Goal: Task Accomplishment & Management: Complete application form

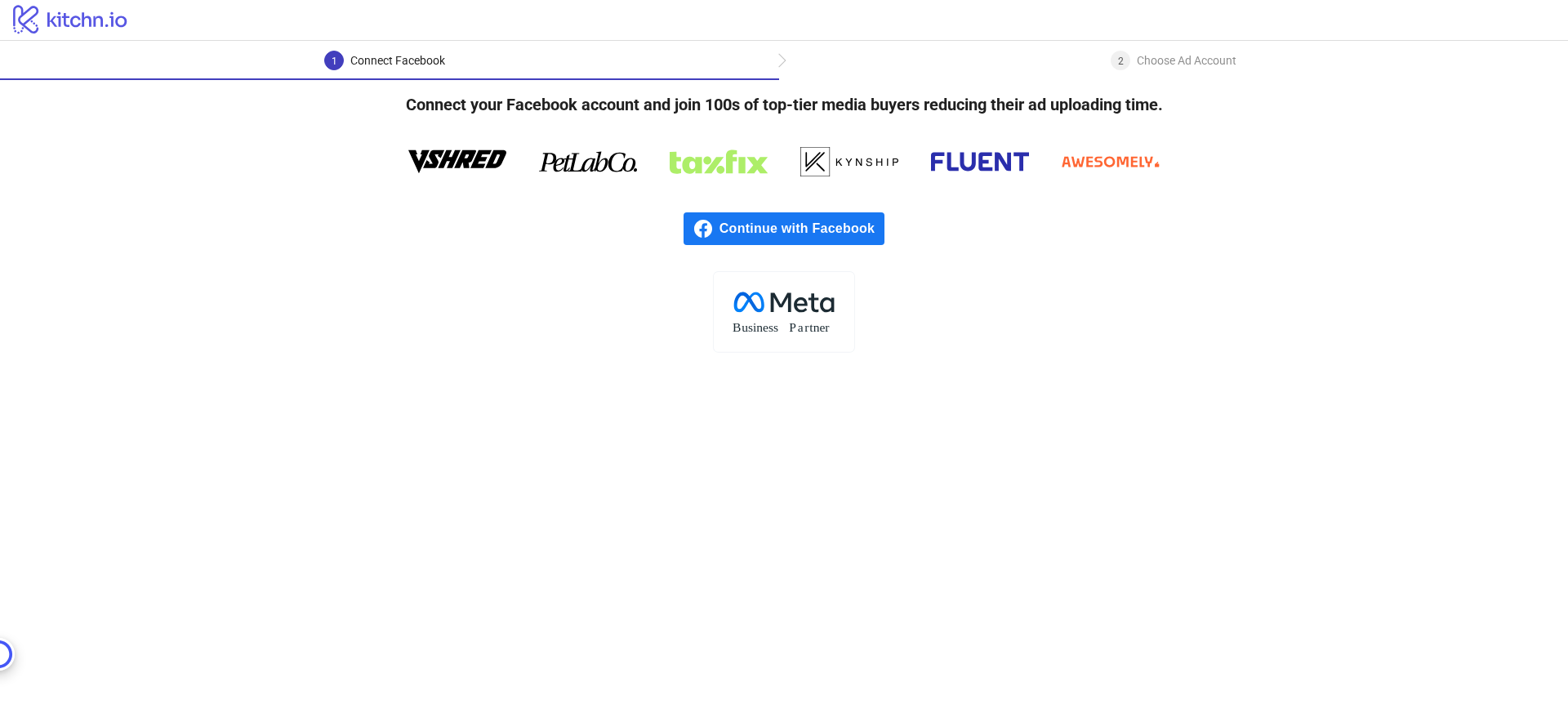
click at [704, 106] on h4 "Connect your Facebook account and join 100s of top-tier media buyers reducing t…" at bounding box center [784, 104] width 809 height 49
drag, startPoint x: 704, startPoint y: 106, endPoint x: 839, endPoint y: 93, distance: 135.6
click at [839, 93] on h4 "Connect your Facebook account and join 100s of top-tier media buyers reducing t…" at bounding box center [784, 104] width 809 height 49
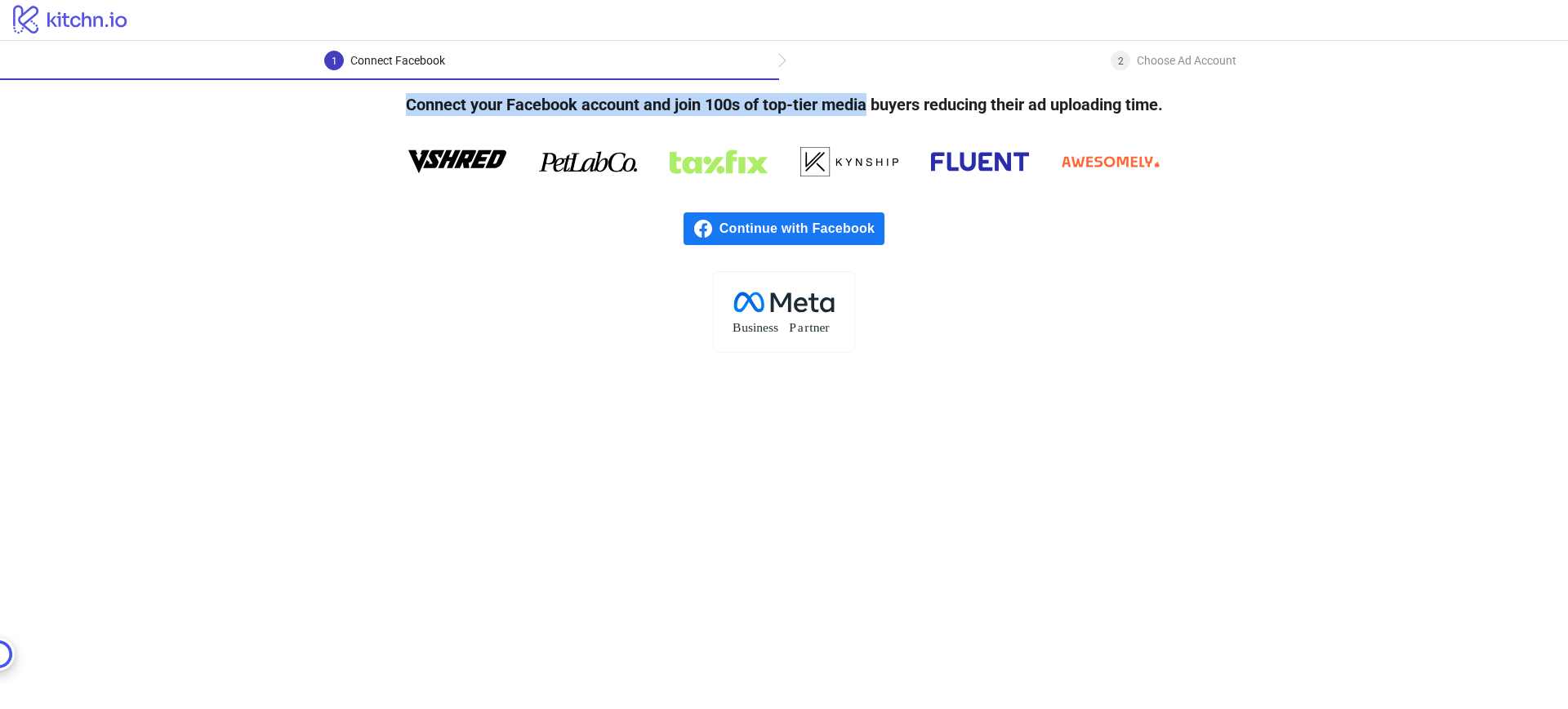
drag, startPoint x: 839, startPoint y: 93, endPoint x: 945, endPoint y: 91, distance: 106.0
click at [945, 91] on h4 "Connect your Facebook account and join 100s of top-tier media buyers reducing t…" at bounding box center [784, 104] width 809 height 49
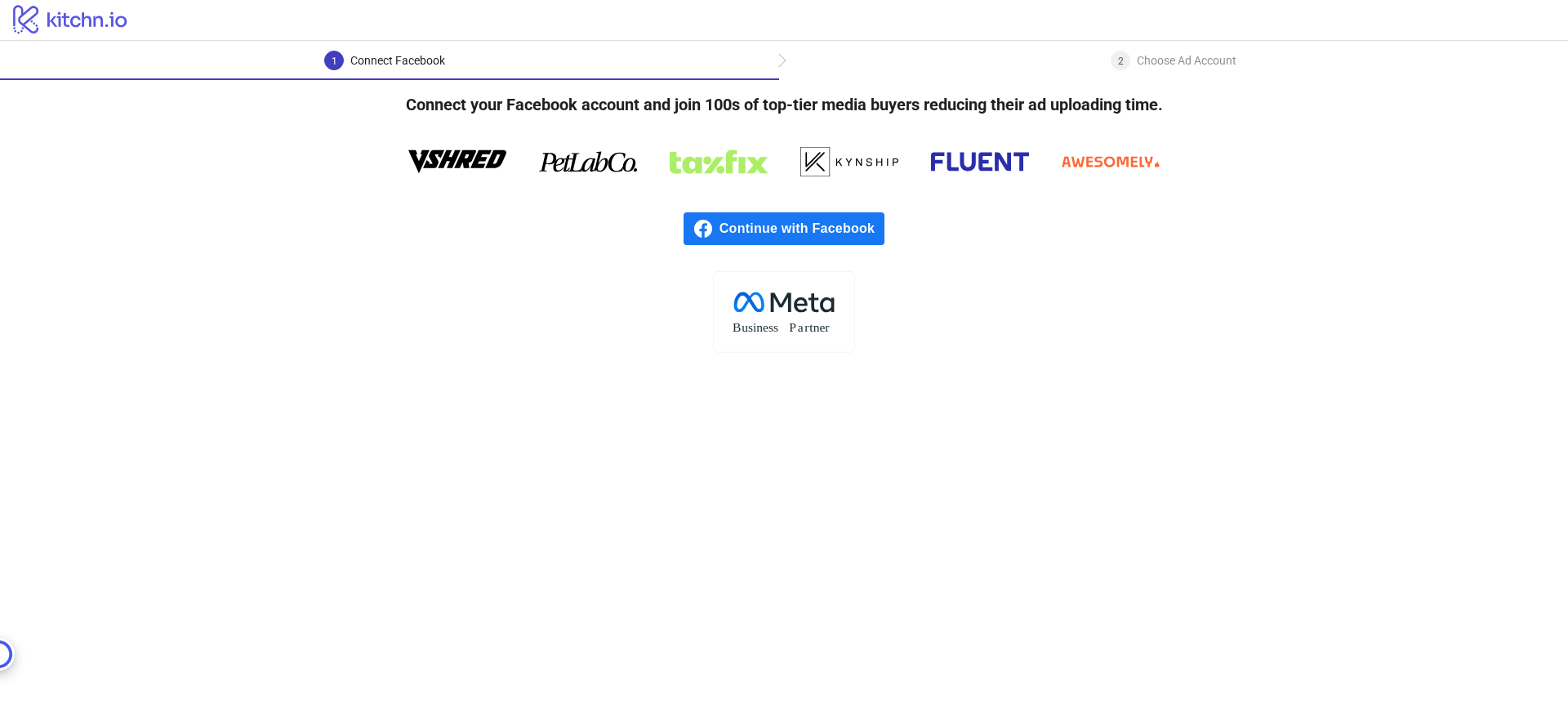
click at [700, 245] on div "Continue with Facebook" at bounding box center [784, 228] width 1568 height 85
click at [702, 230] on icon at bounding box center [703, 229] width 20 height 20
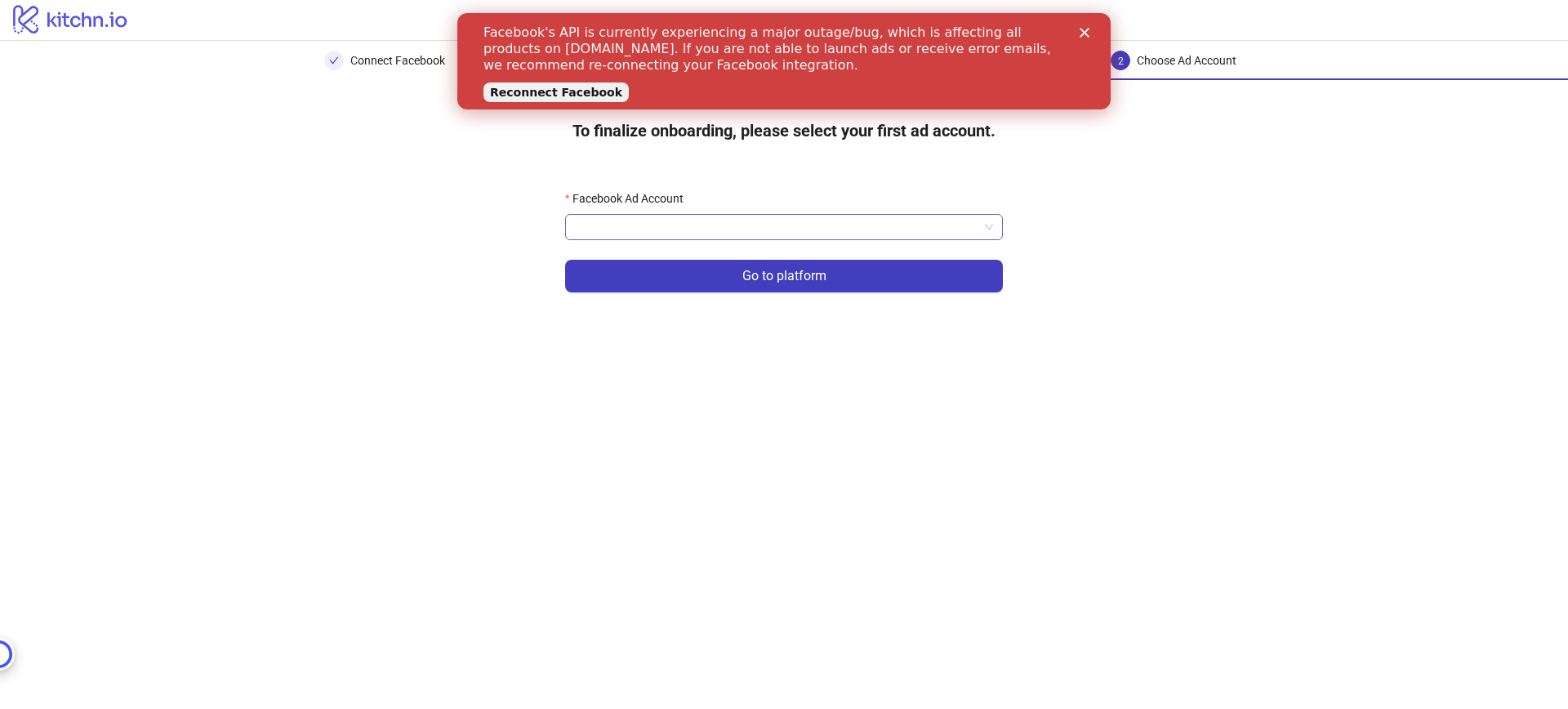
click at [661, 224] on input "Facebook Ad Account" at bounding box center [776, 227] width 403 height 25
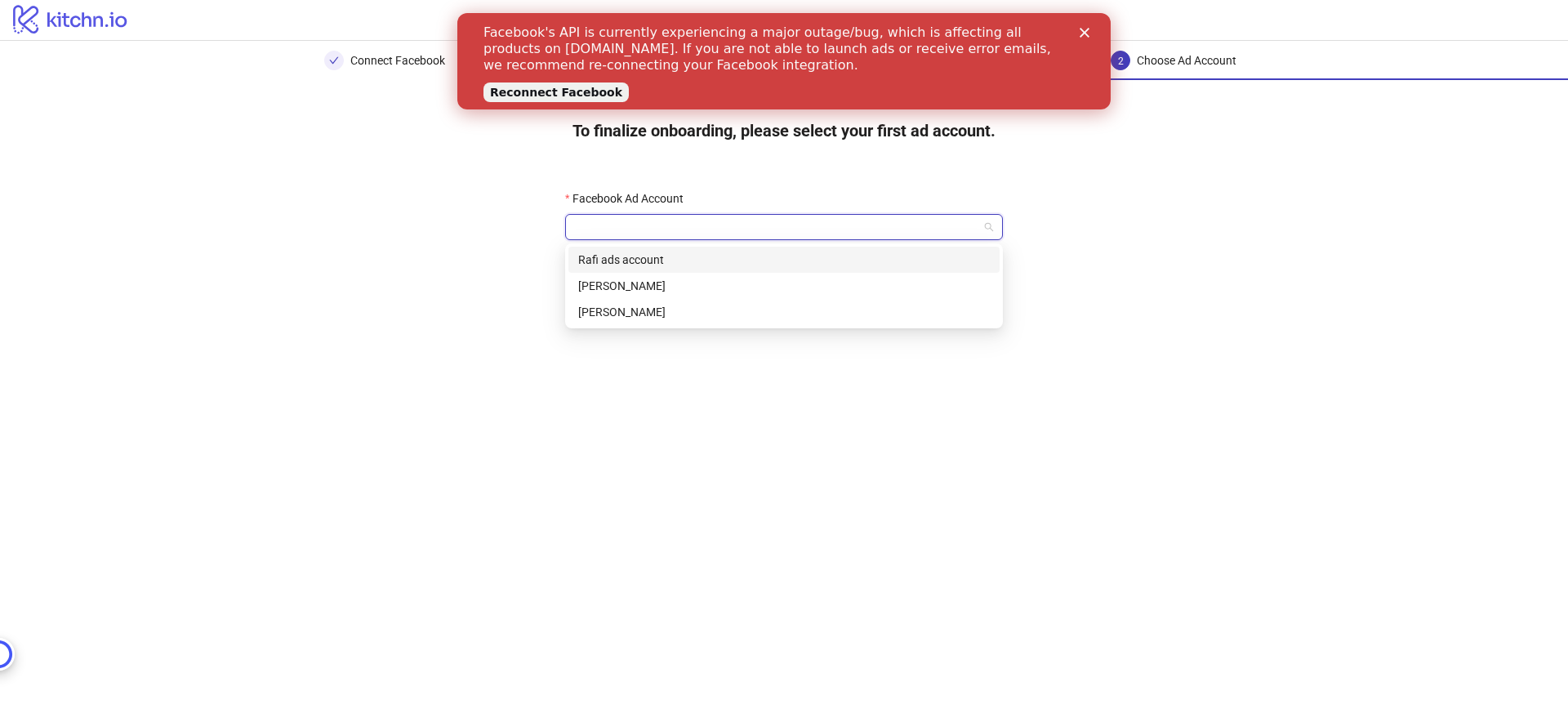
click at [645, 257] on div "Rafi ads account" at bounding box center [784, 259] width 412 height 18
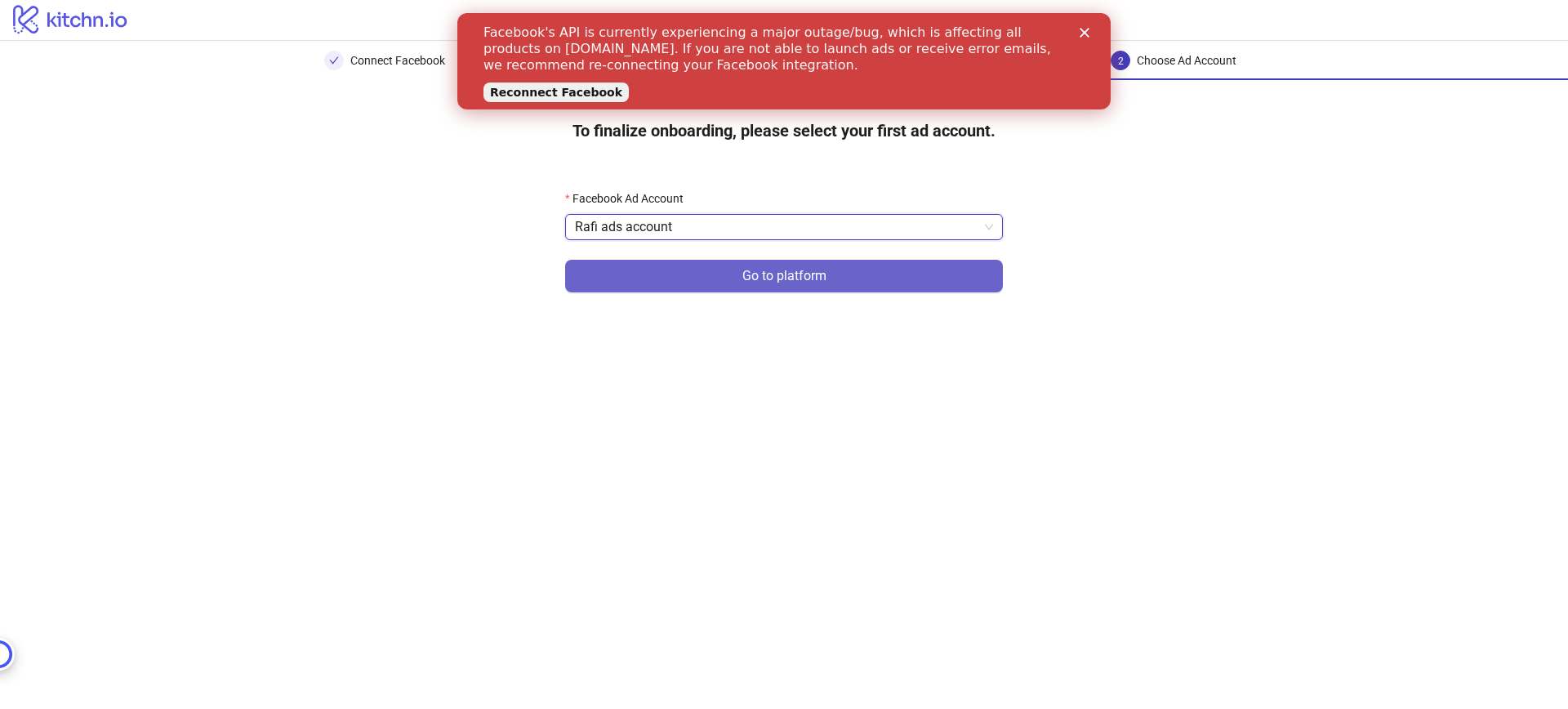
click at [811, 284] on button "Go to platform" at bounding box center [784, 275] width 438 height 32
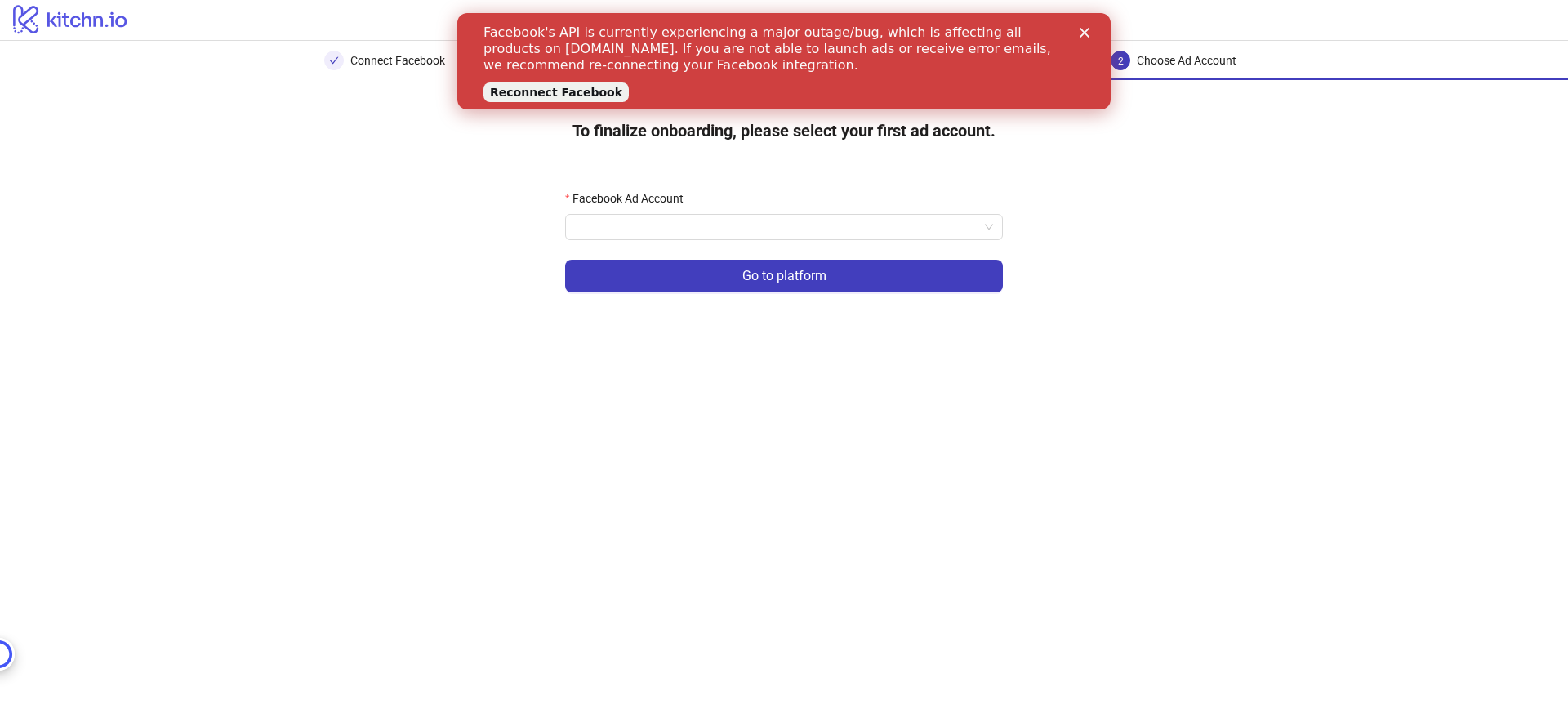
click at [1083, 34] on polygon "Close" at bounding box center [1085, 32] width 10 height 10
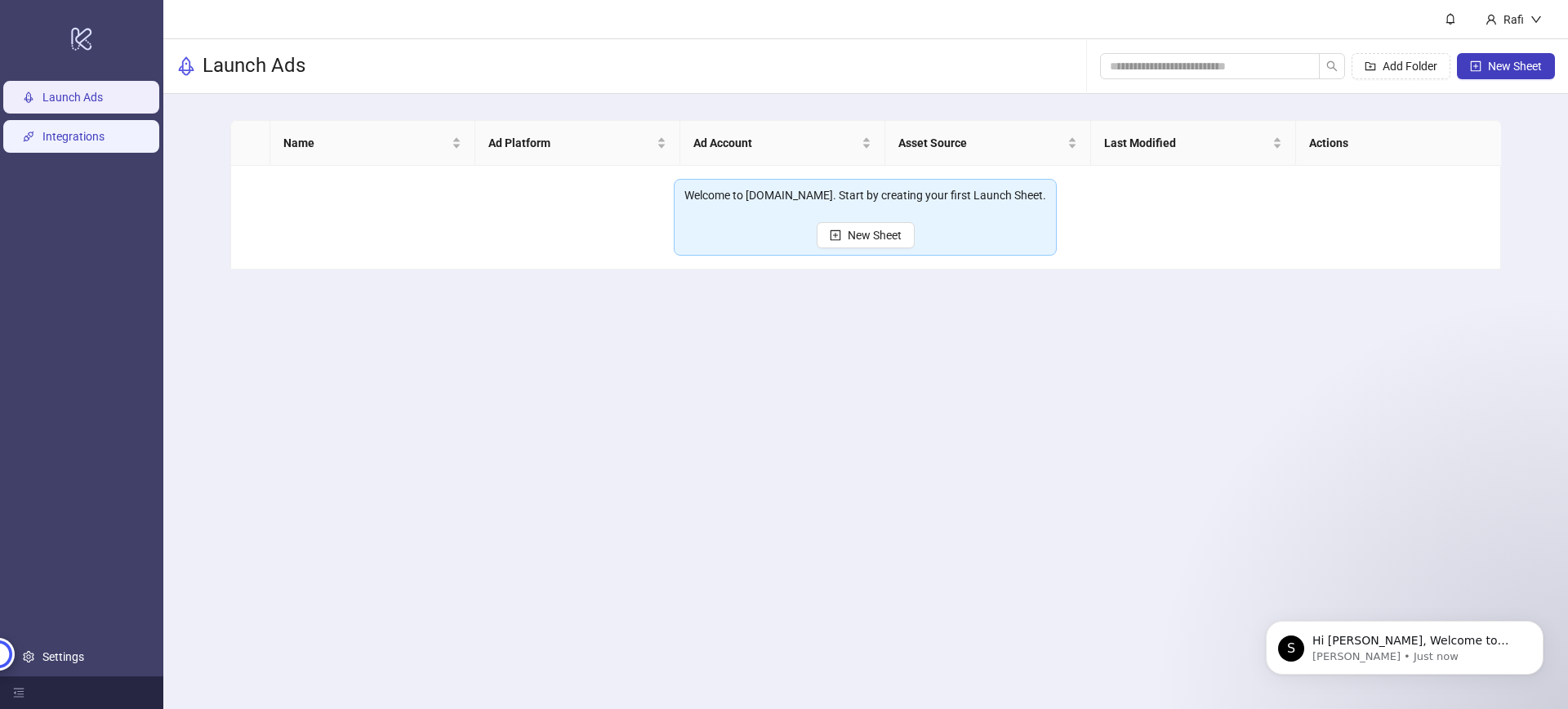
click at [66, 140] on link "Integrations" at bounding box center [73, 136] width 62 height 13
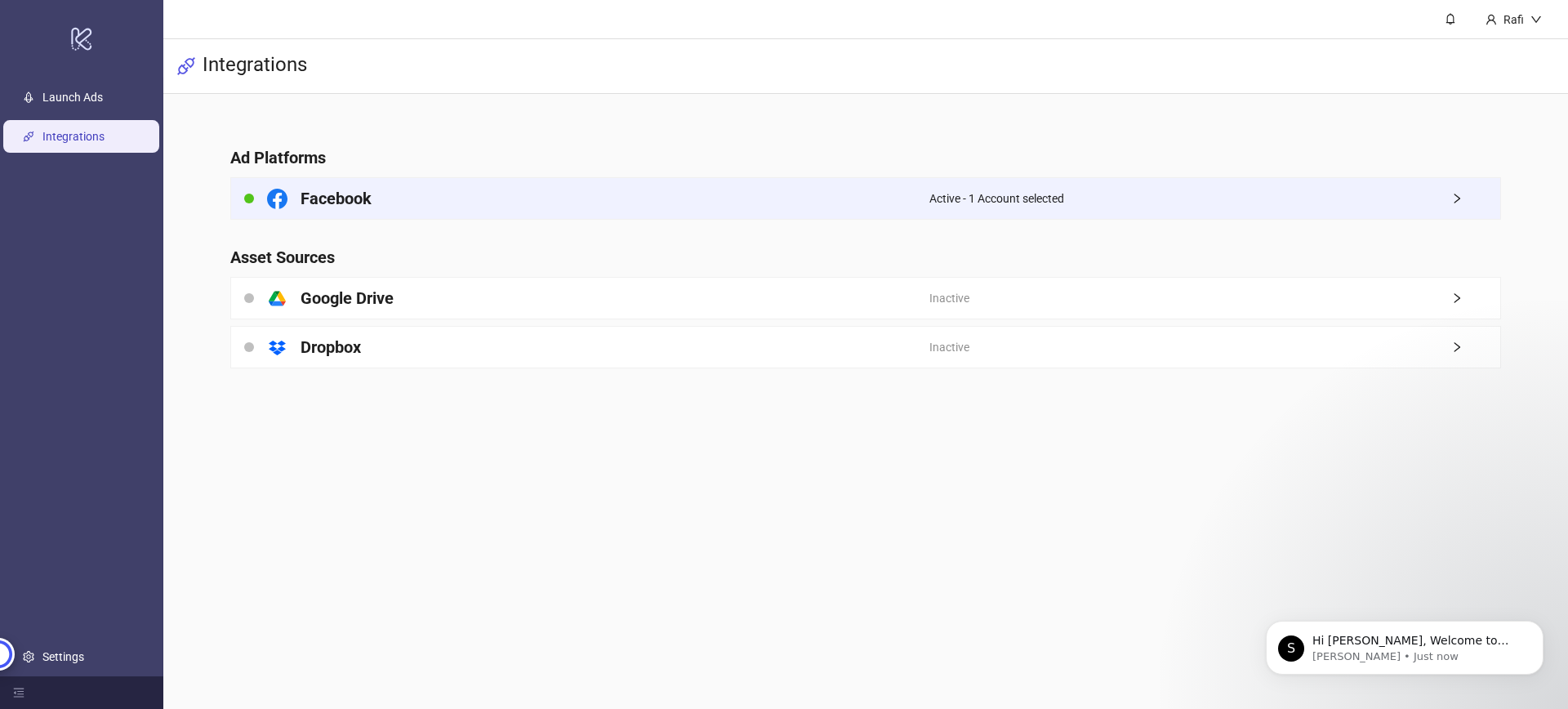
click at [1048, 195] on span "Active - 1 Account selected" at bounding box center [996, 198] width 134 height 18
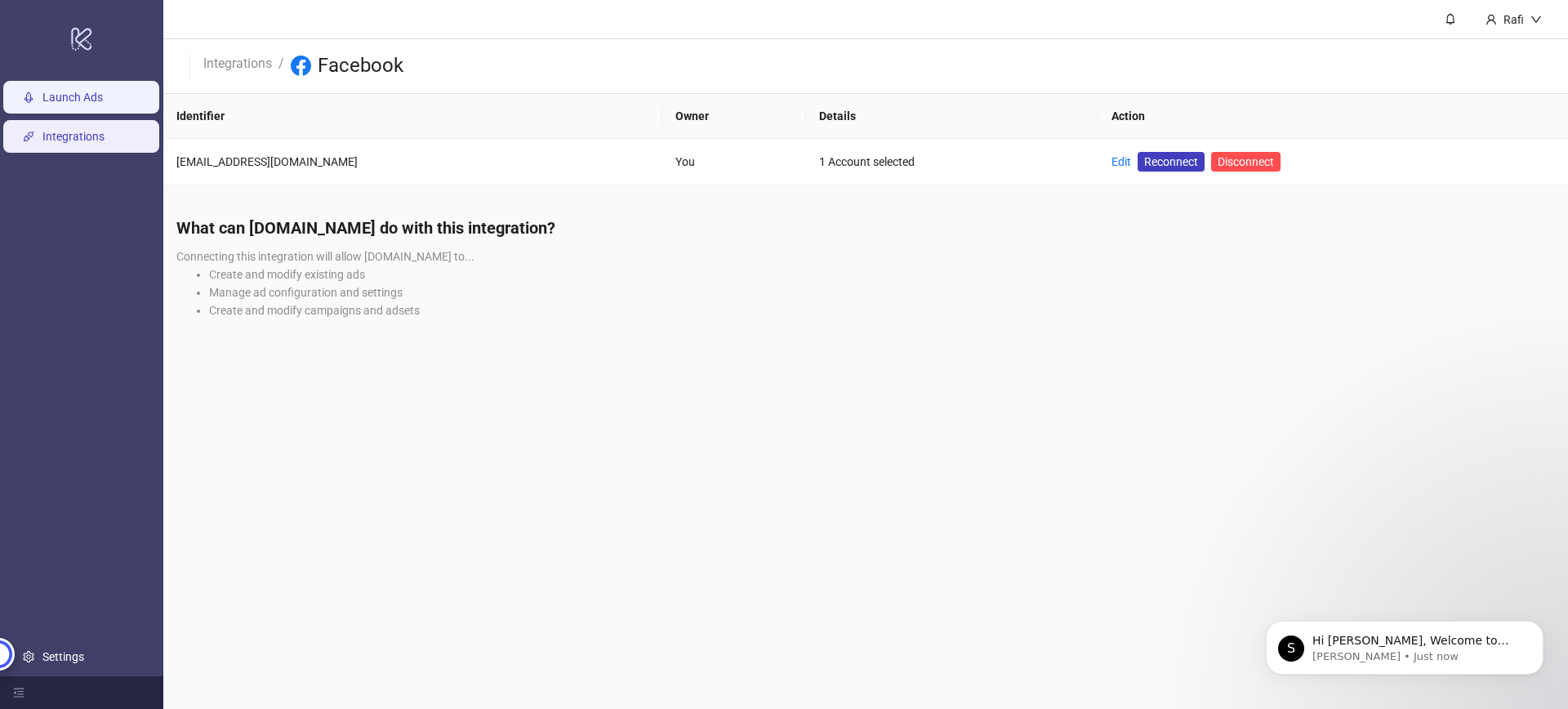
click at [83, 91] on link "Launch Ads" at bounding box center [72, 97] width 60 height 13
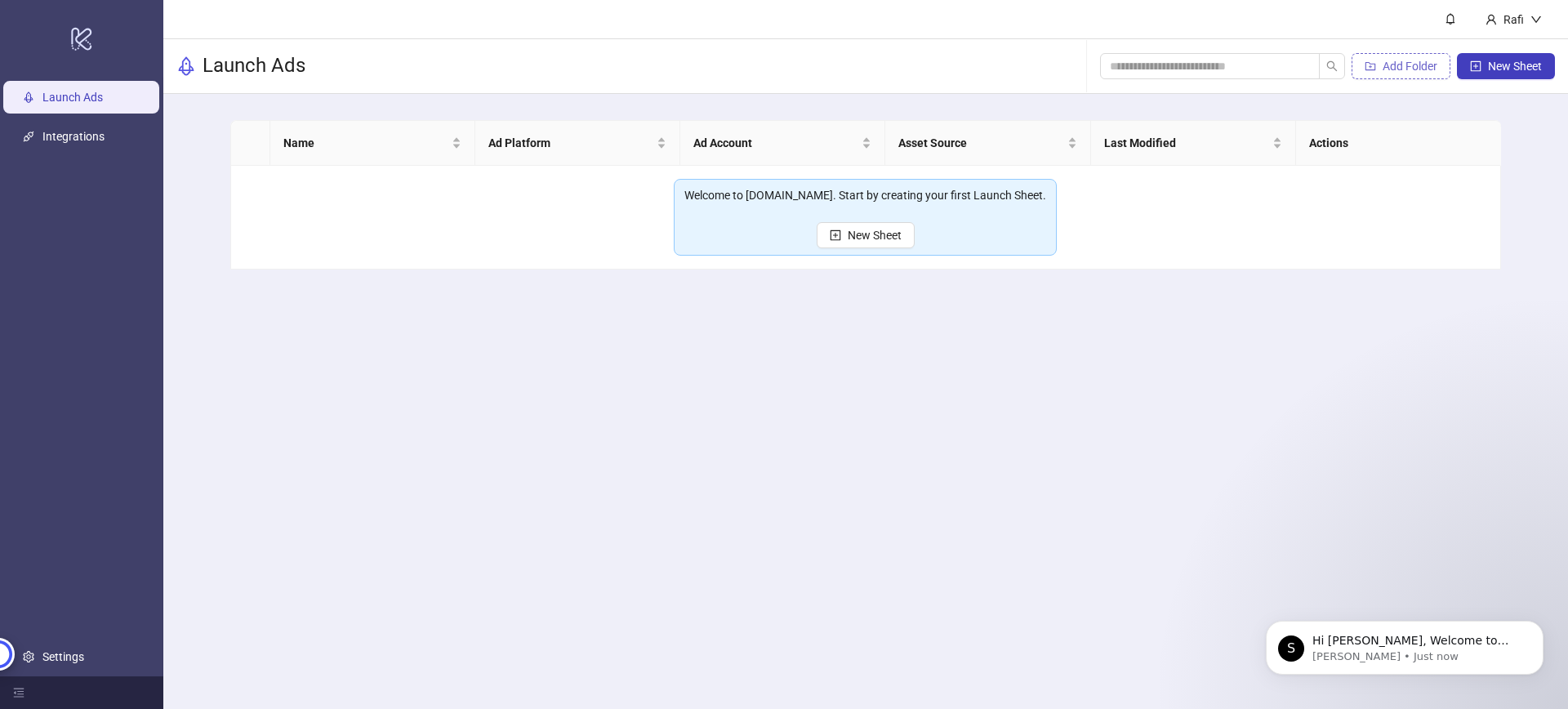
click at [1414, 71] on span "Add Folder" at bounding box center [1410, 67] width 54 height 13
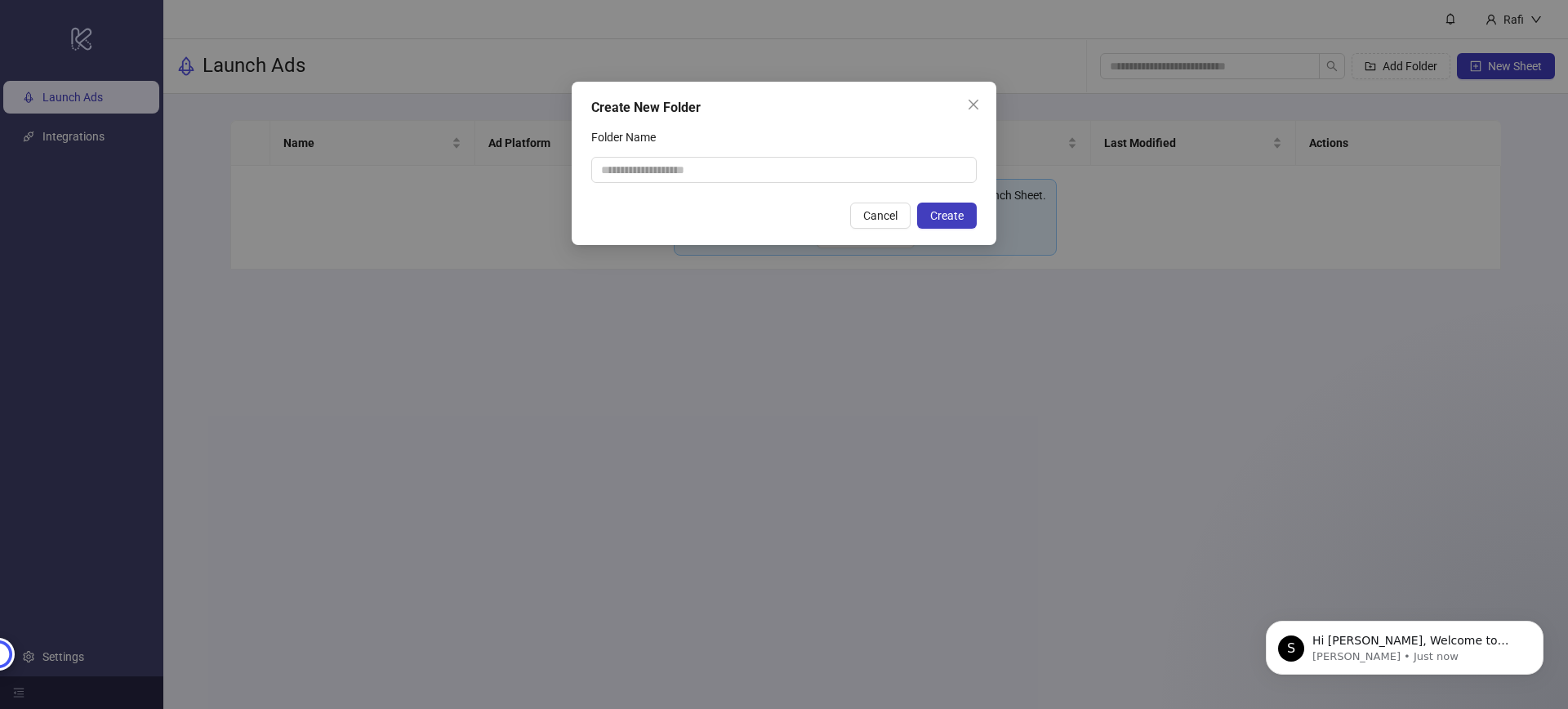
click at [979, 111] on icon "close" at bounding box center [973, 105] width 13 height 13
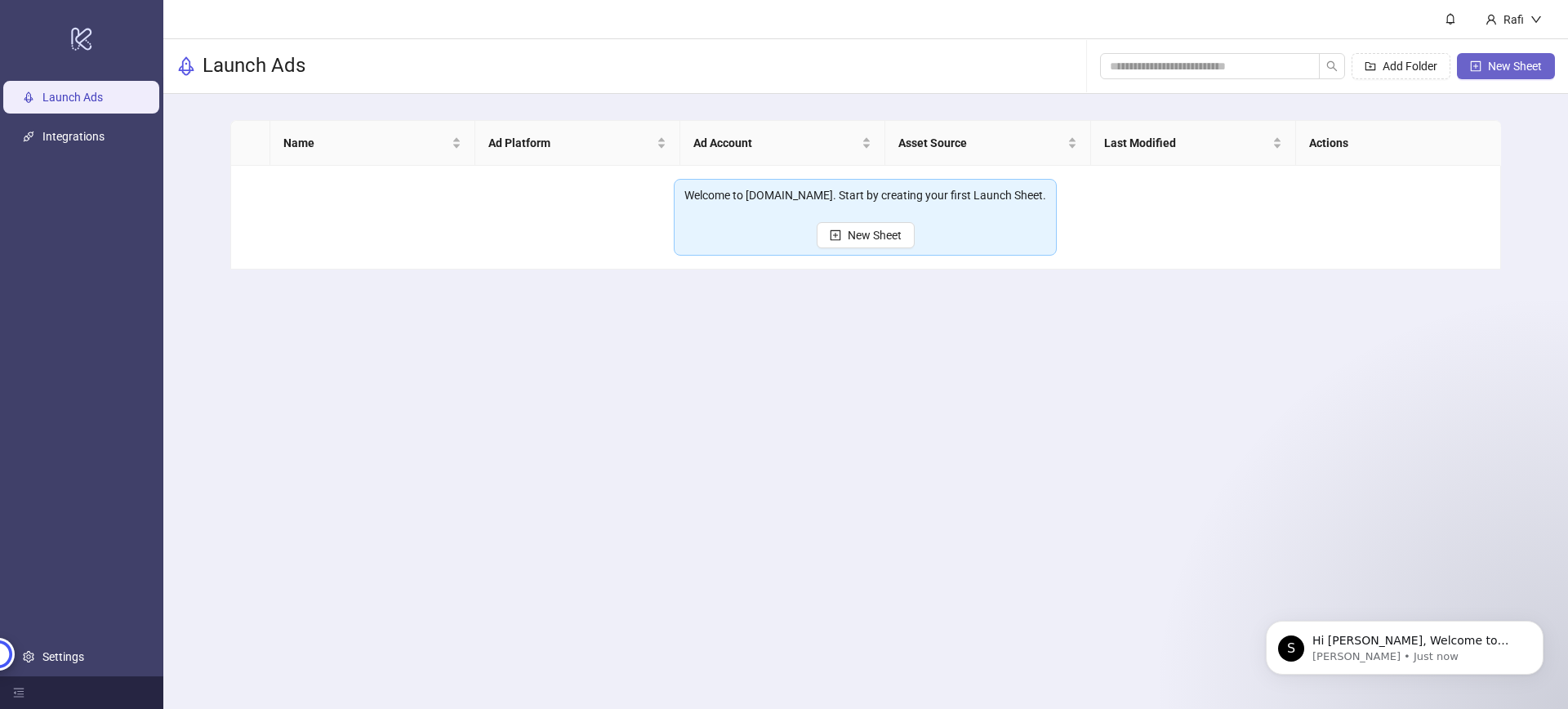
click at [1500, 72] on button "New Sheet" at bounding box center [1506, 66] width 98 height 26
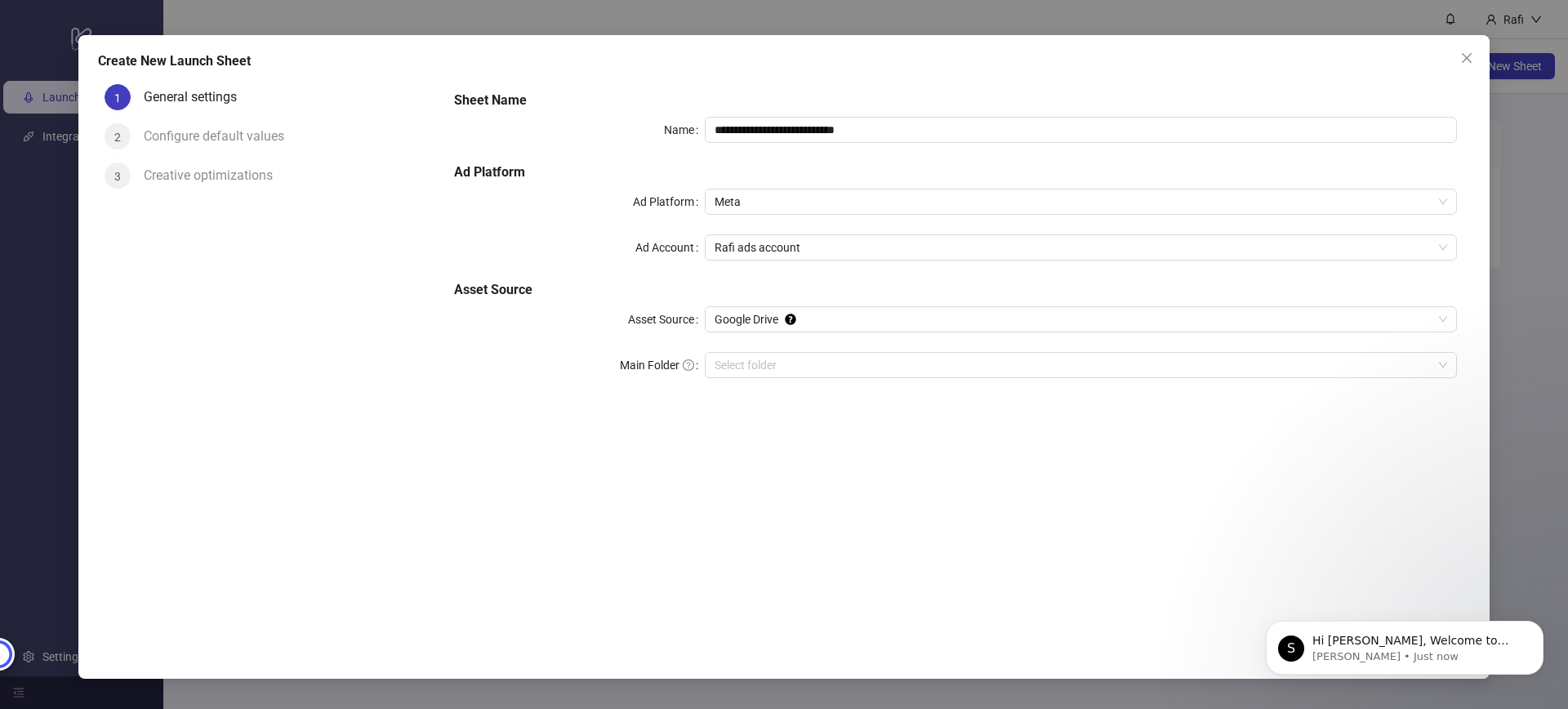
click at [647, 200] on label "Ad Platform" at bounding box center [668, 201] width 71 height 26
click at [715, 200] on input "Ad Platform" at bounding box center [1073, 202] width 718 height 25
drag, startPoint x: 647, startPoint y: 200, endPoint x: 591, endPoint y: 206, distance: 56.3
click at [591, 206] on div "Ad Platform" at bounding box center [579, 201] width 251 height 26
click at [477, 288] on h5 "Asset Source" at bounding box center [955, 290] width 1003 height 20
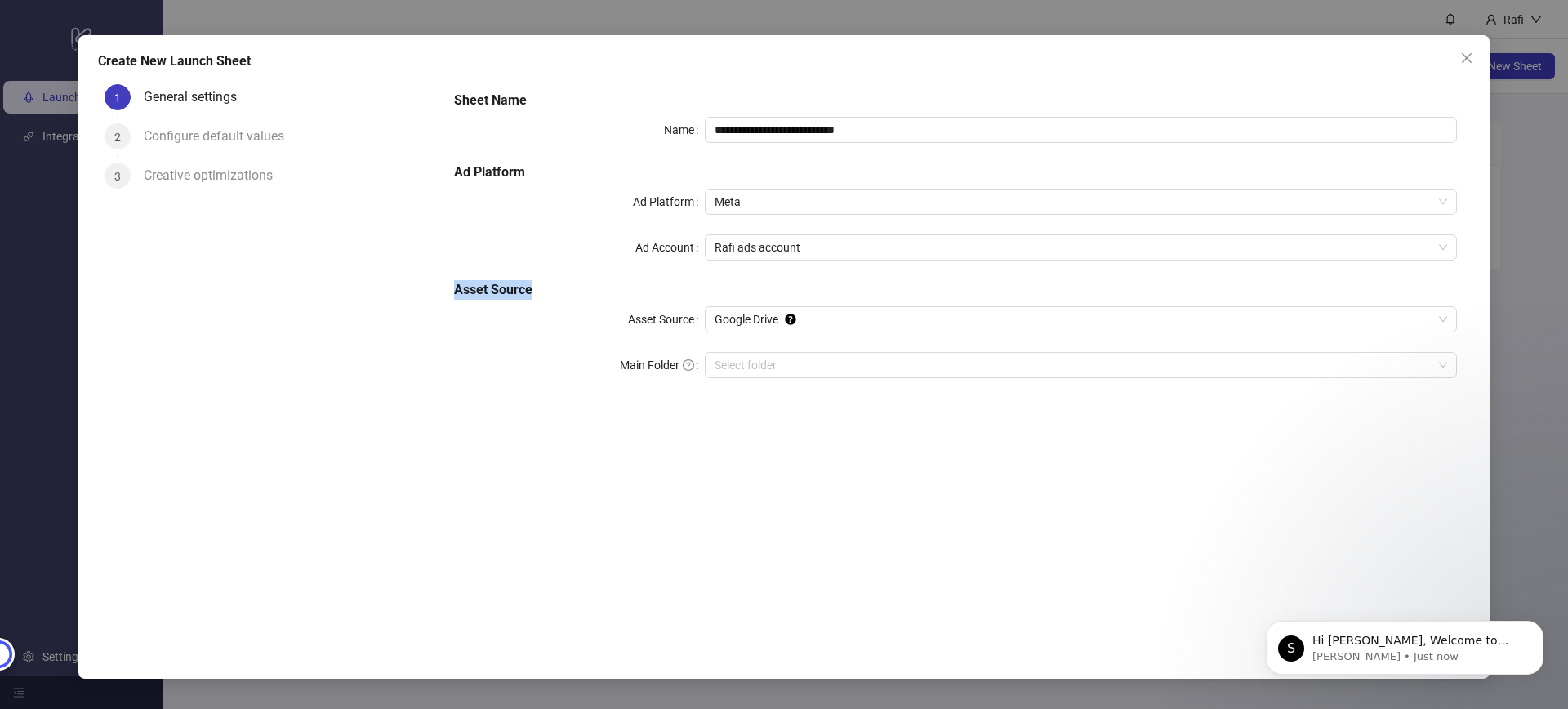
drag, startPoint x: 477, startPoint y: 288, endPoint x: 526, endPoint y: 294, distance: 49.4
click at [526, 294] on h5 "Asset Source" at bounding box center [955, 290] width 1003 height 20
click at [768, 123] on input "**********" at bounding box center [1080, 130] width 752 height 26
click at [670, 168] on h5 "Ad Platform" at bounding box center [955, 172] width 1003 height 20
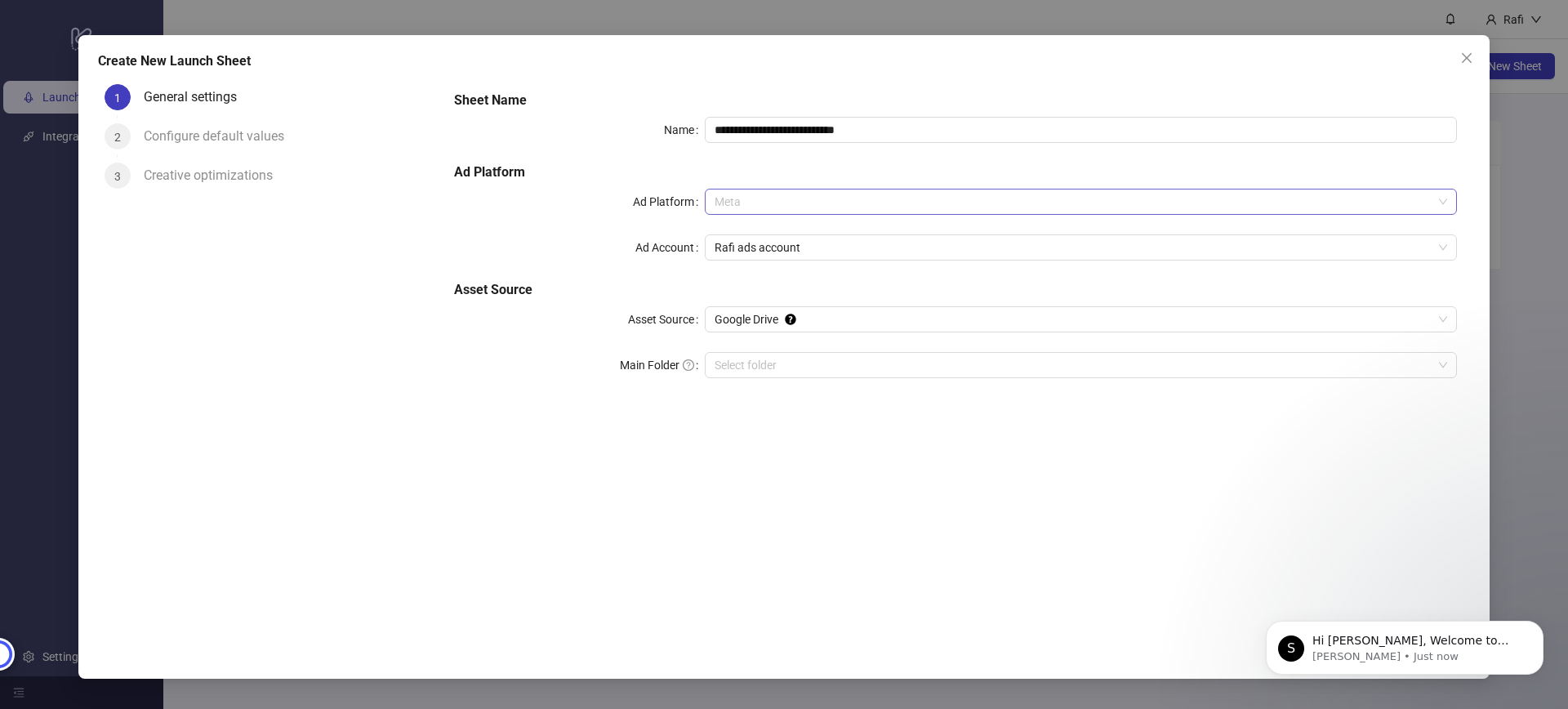
click at [746, 206] on span "Meta" at bounding box center [1081, 202] width 733 height 25
click at [662, 162] on div "**********" at bounding box center [956, 244] width 1016 height 320
click at [778, 195] on span "Meta" at bounding box center [1081, 202] width 733 height 25
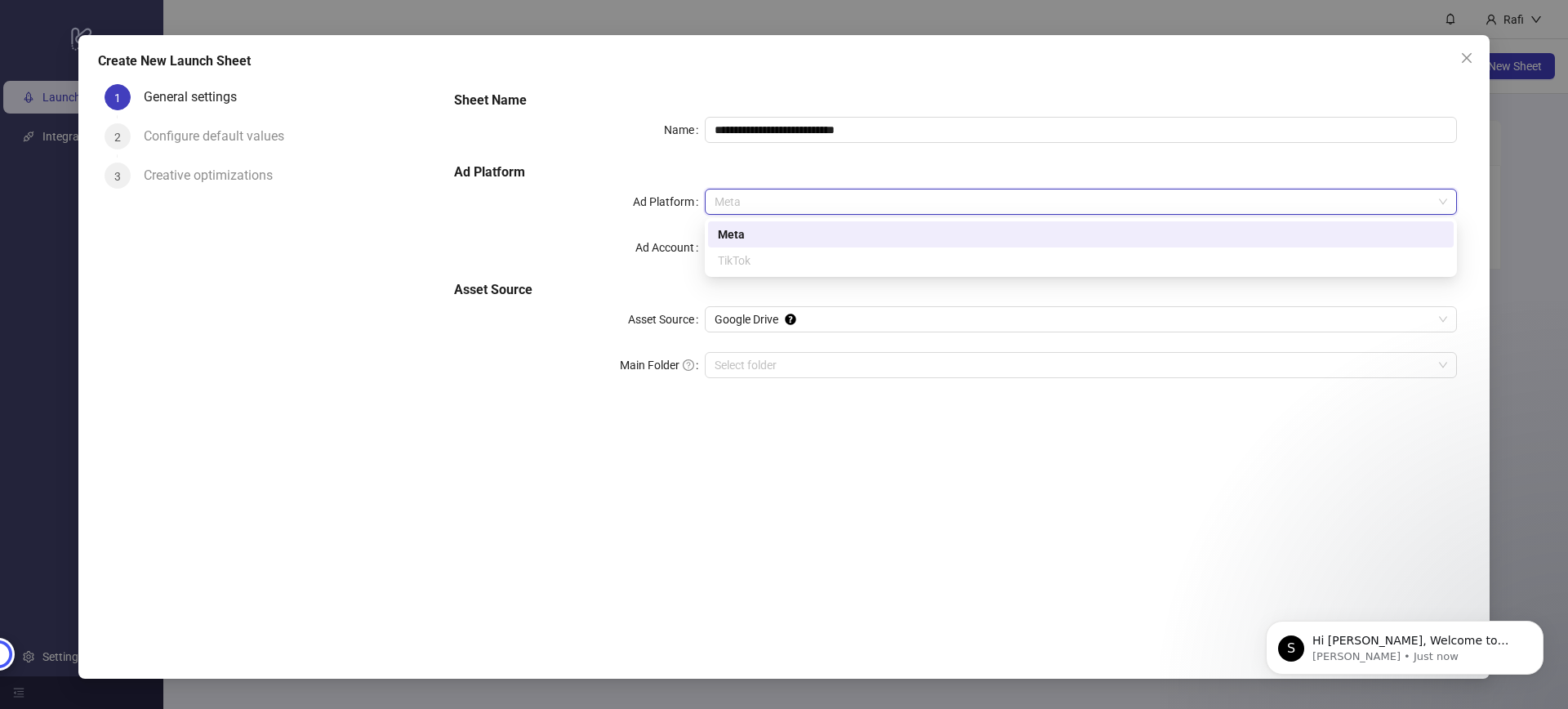
click at [743, 259] on div "TikTok" at bounding box center [1081, 260] width 726 height 18
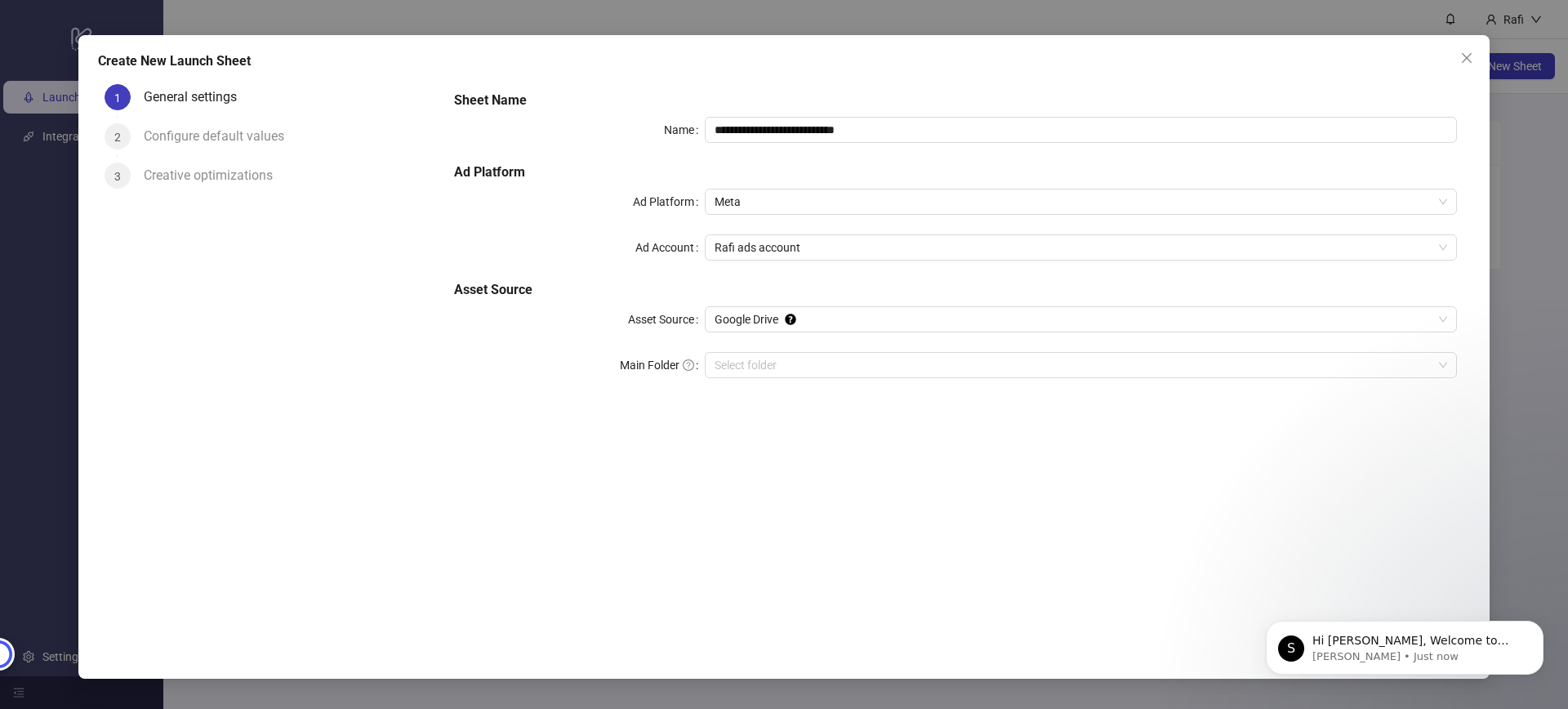
click at [613, 219] on div "**********" at bounding box center [956, 244] width 1016 height 320
click at [762, 257] on span "Rafi ads account" at bounding box center [1081, 248] width 733 height 25
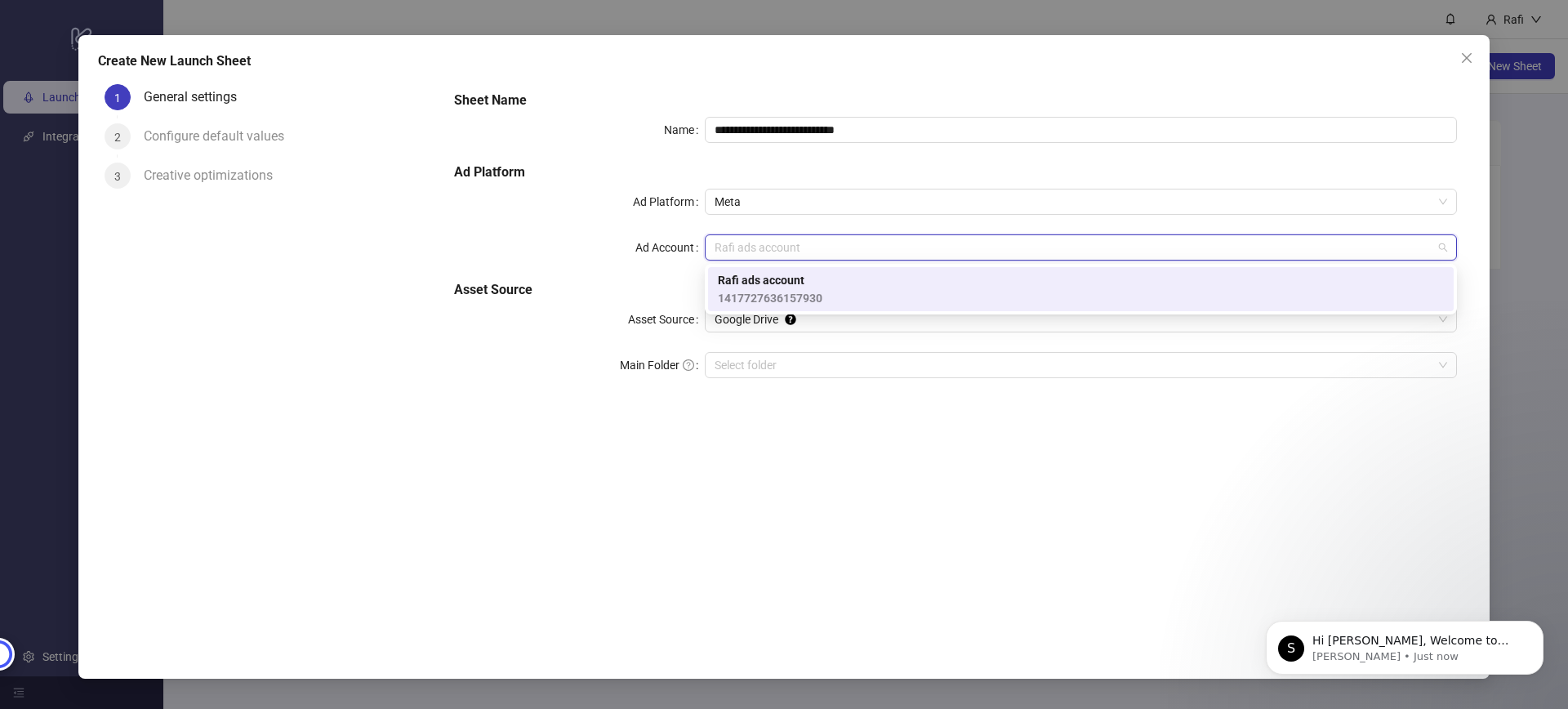
click at [750, 277] on span "Rafi ads account" at bounding box center [770, 279] width 105 height 18
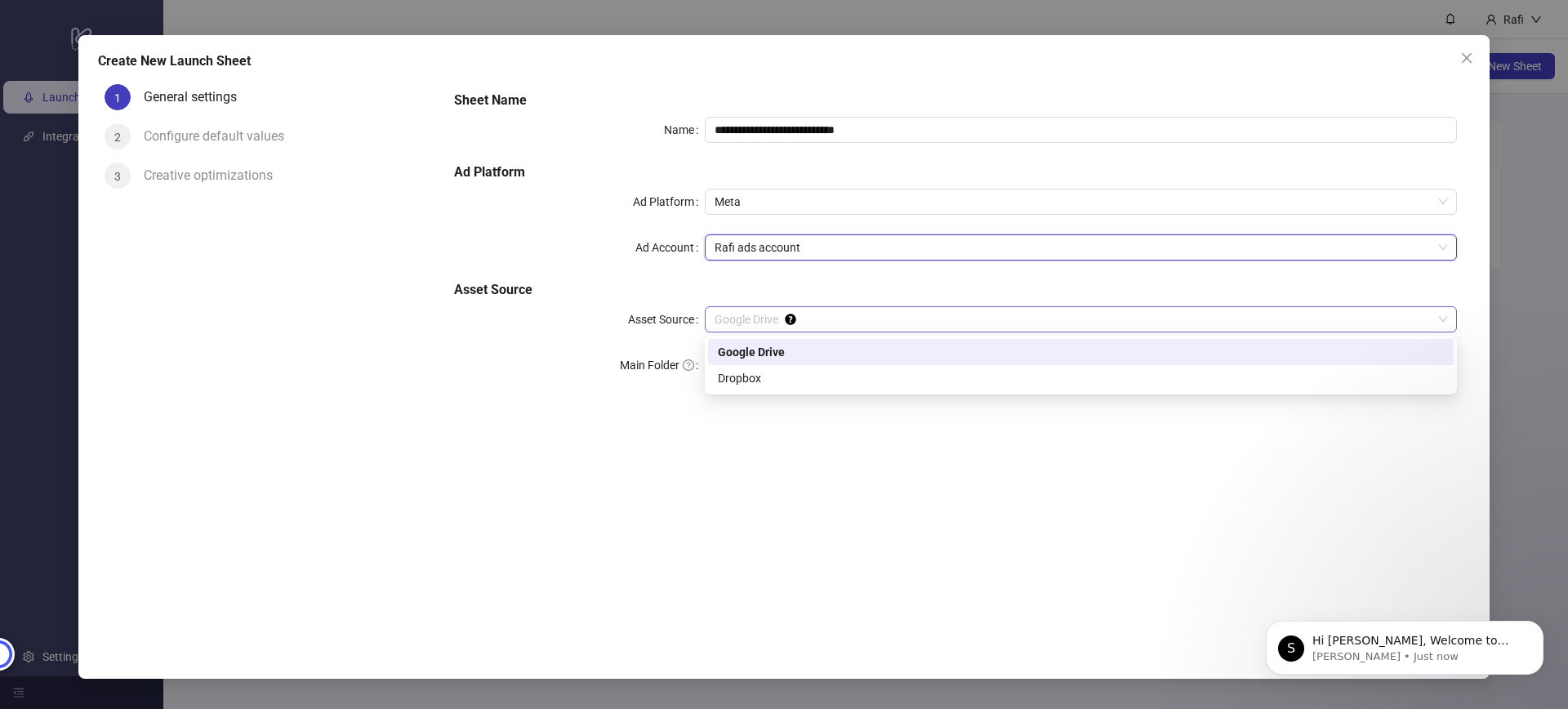
click at [770, 318] on span "Google Drive" at bounding box center [1081, 319] width 733 height 25
click at [661, 294] on h5 "Asset Source" at bounding box center [955, 290] width 1003 height 20
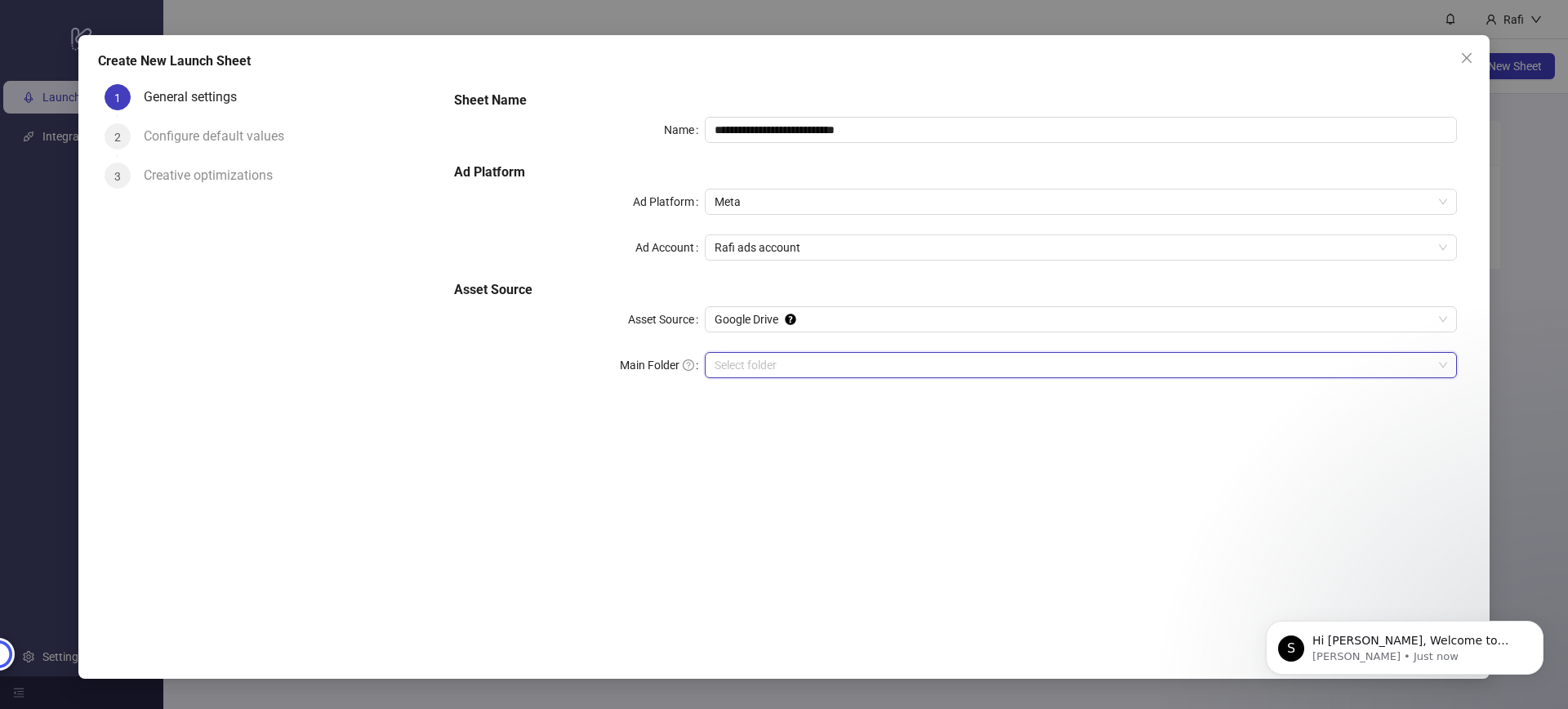
click at [776, 373] on input "Main Folder" at bounding box center [1073, 365] width 718 height 25
click at [751, 369] on input "Main Folder" at bounding box center [1073, 365] width 718 height 25
click at [1536, 624] on icon "Dismiss notification" at bounding box center [1538, 624] width 9 height 9
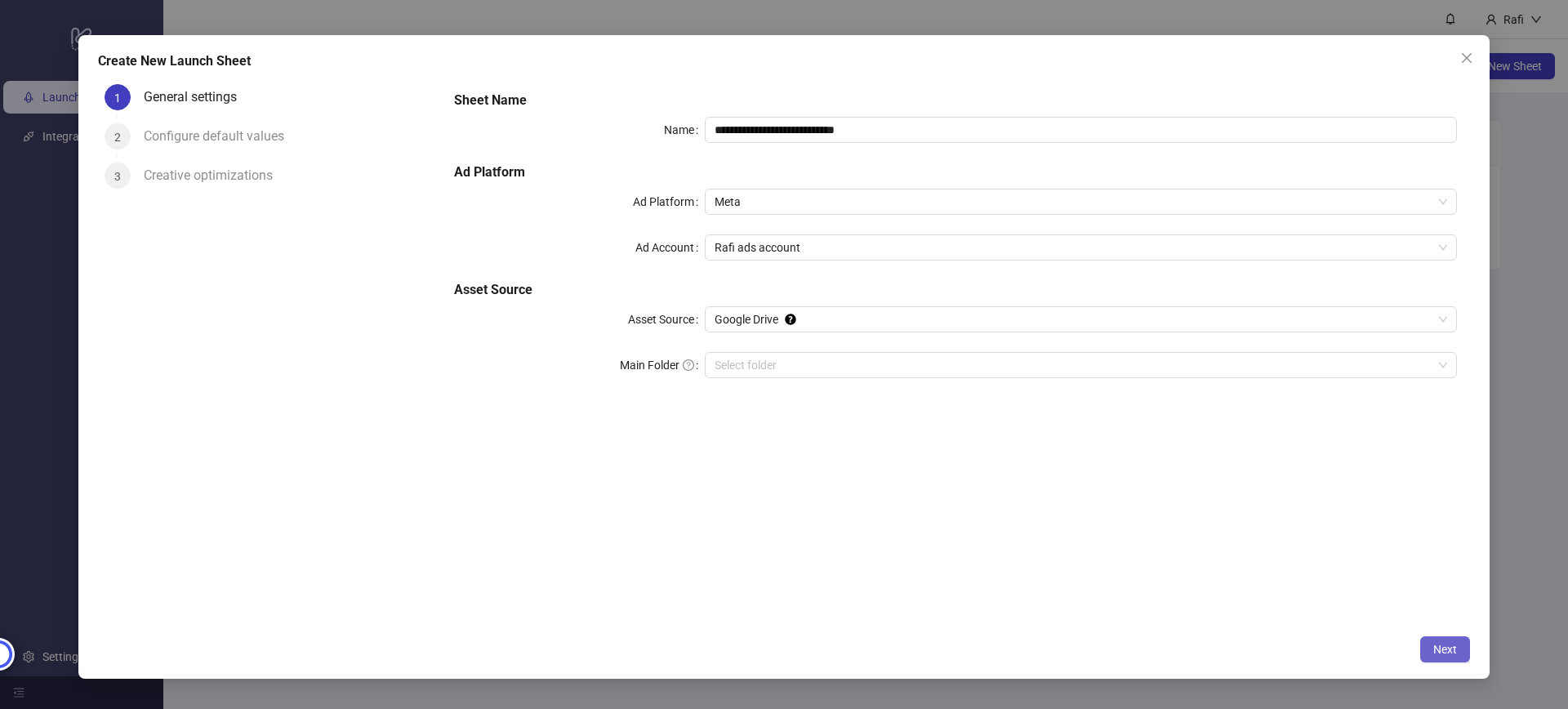
click at [1449, 643] on span "Next" at bounding box center [1445, 649] width 24 height 13
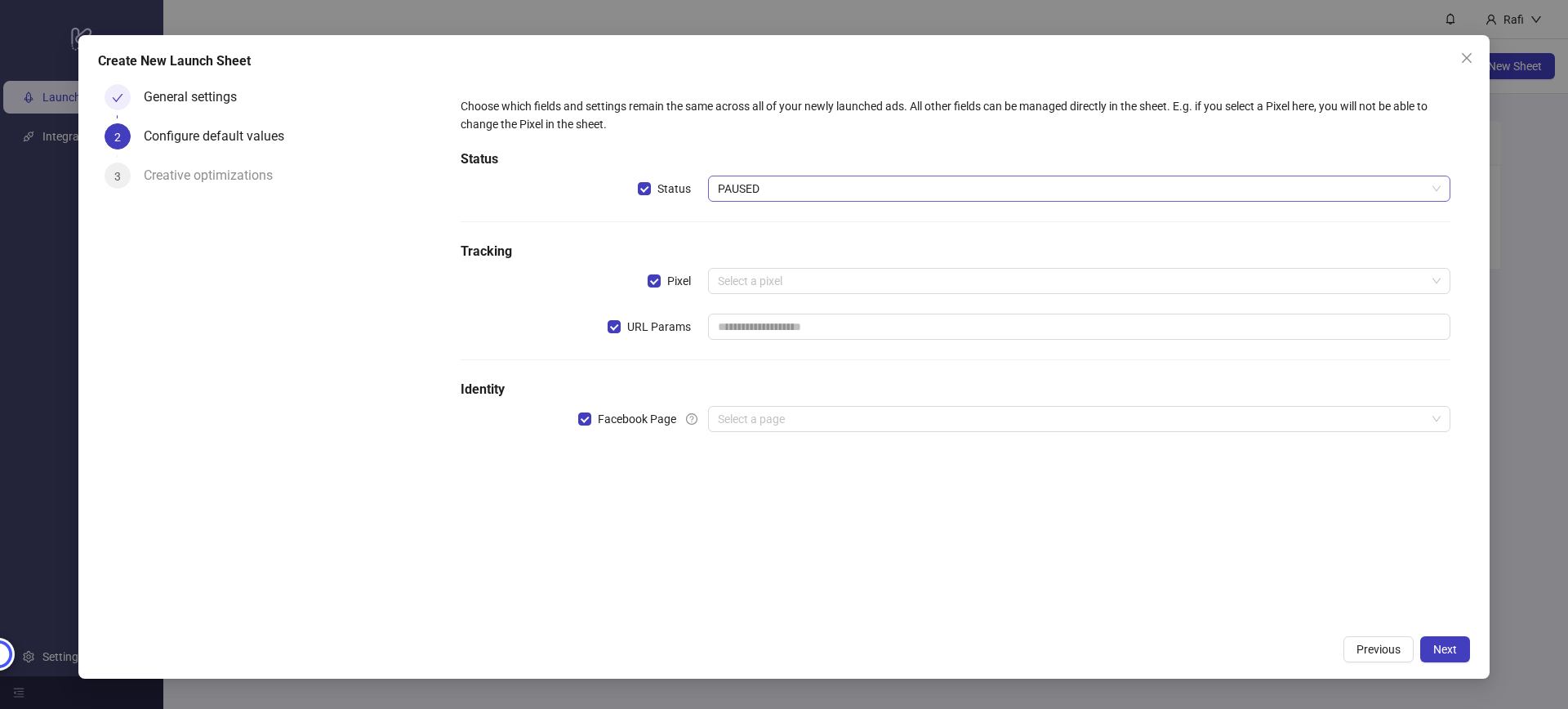
click at [762, 181] on span "PAUSED" at bounding box center [1079, 189] width 723 height 25
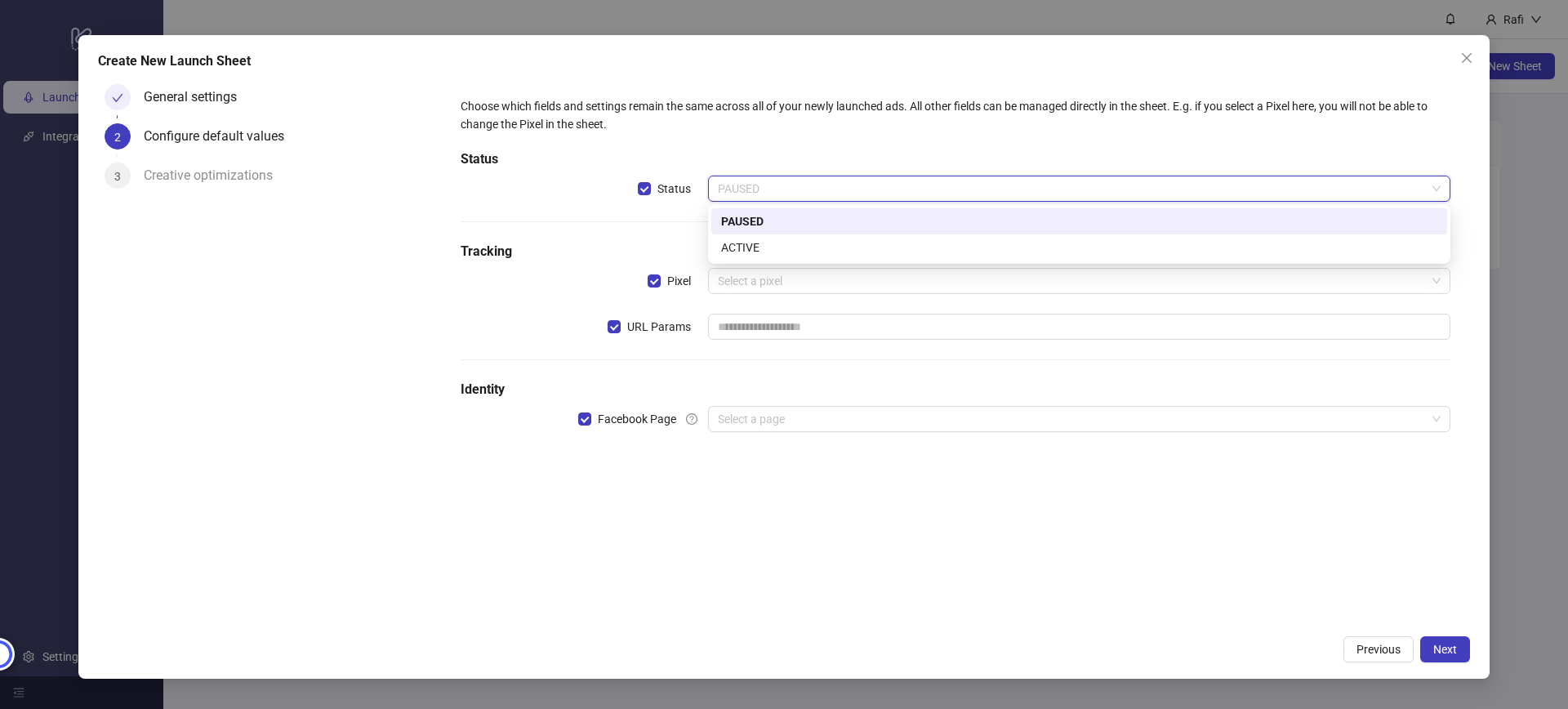
click at [762, 181] on span "PAUSED" at bounding box center [1079, 189] width 723 height 25
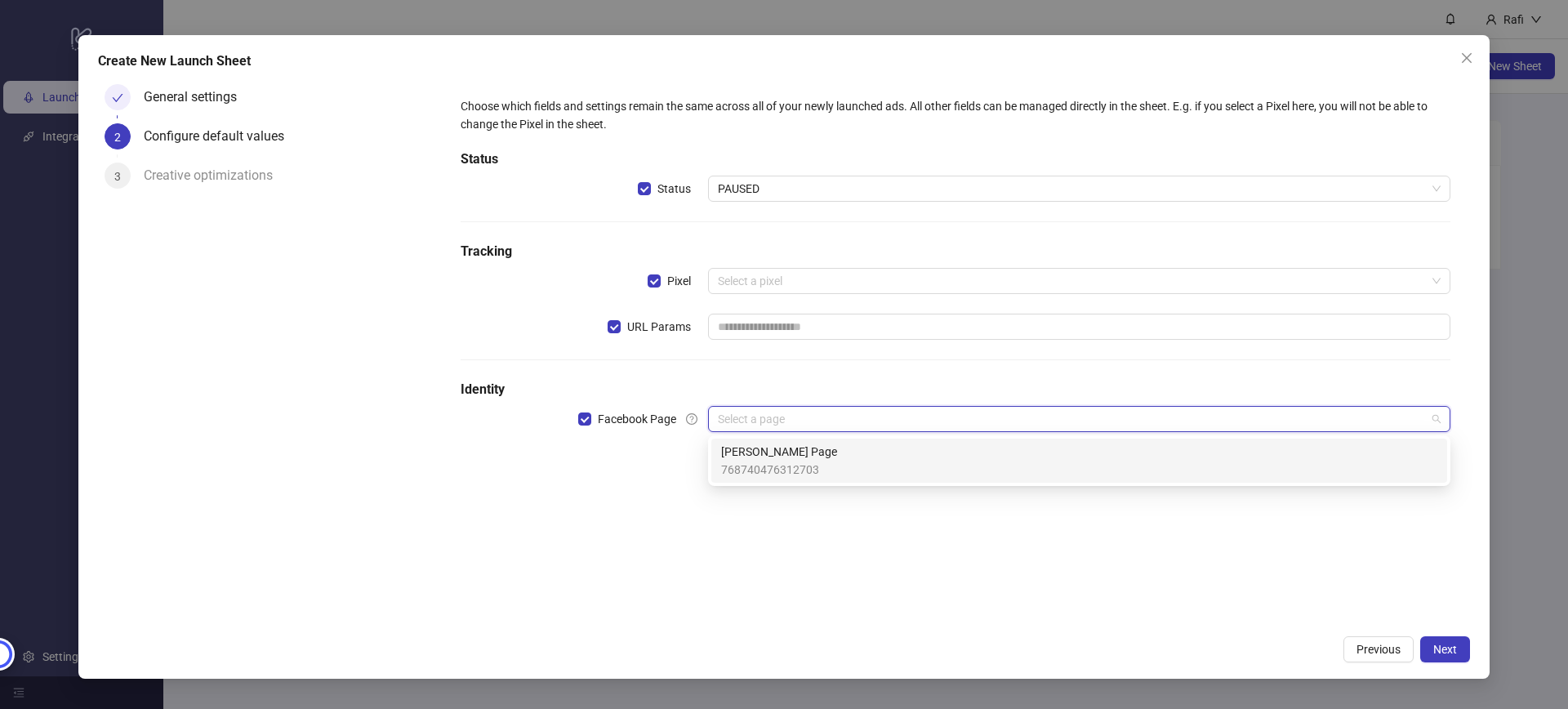
click at [754, 420] on input "search" at bounding box center [1071, 419] width 708 height 25
click at [778, 460] on span "768740476312703" at bounding box center [780, 469] width 116 height 18
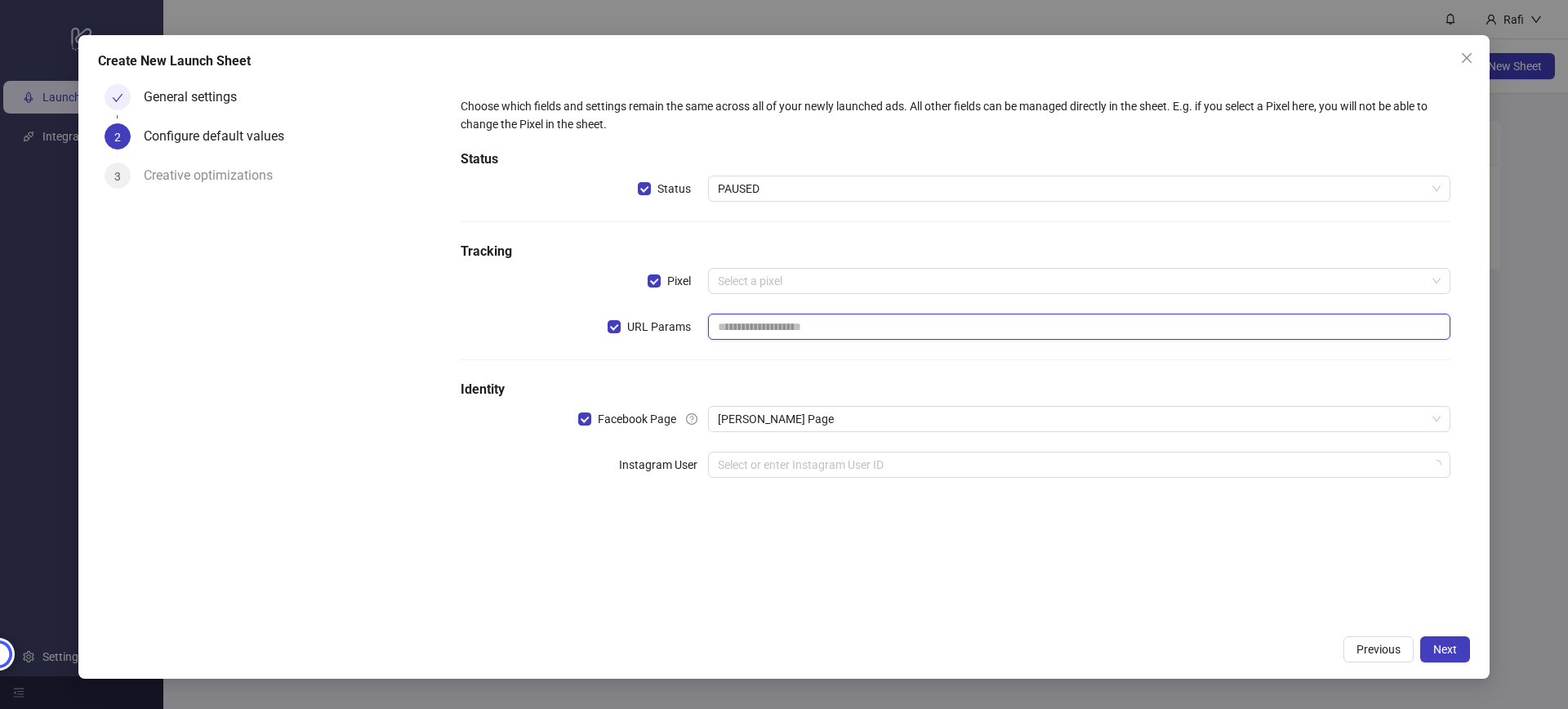
click at [774, 329] on input "text" at bounding box center [1079, 326] width 743 height 26
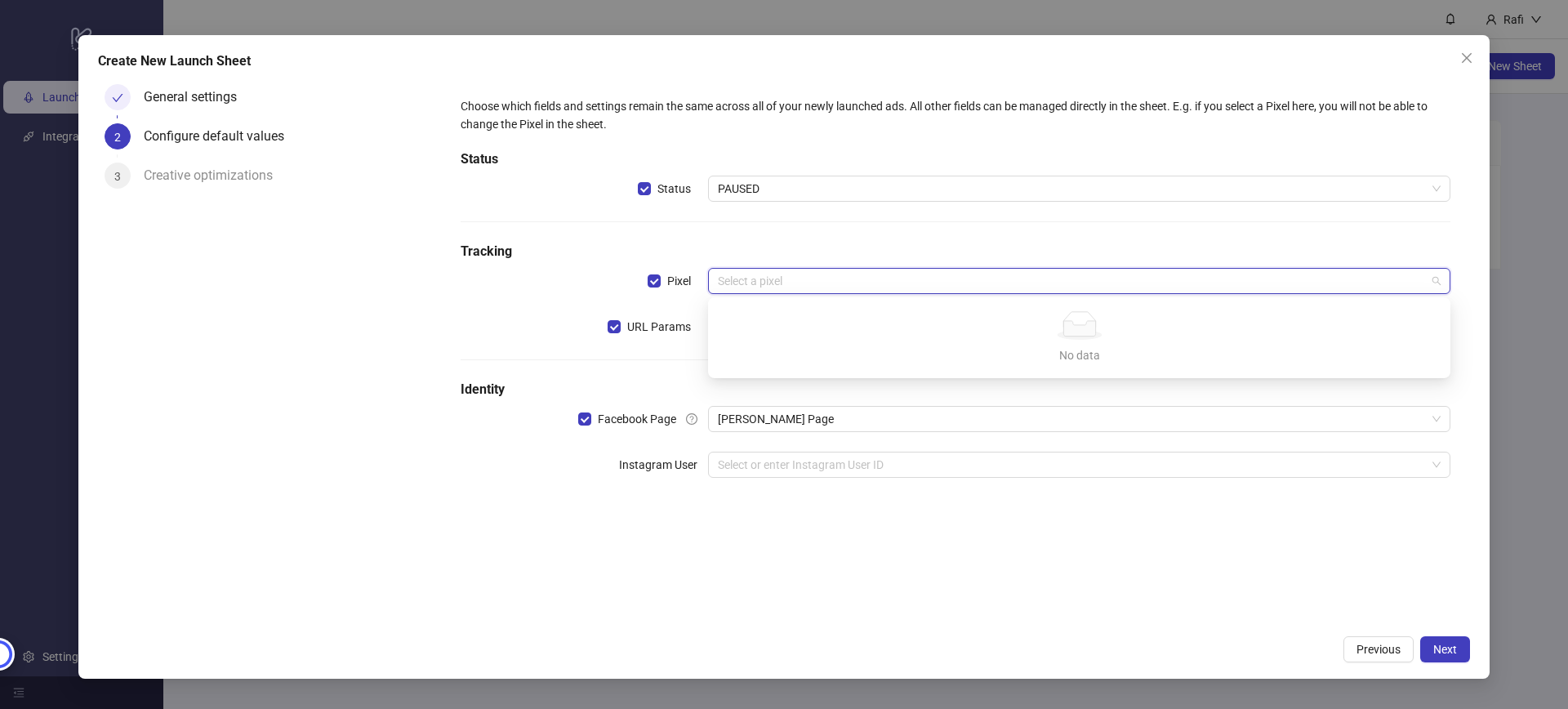
click at [754, 281] on input "search" at bounding box center [1071, 281] width 708 height 25
click at [888, 252] on h5 "Tracking" at bounding box center [955, 252] width 989 height 20
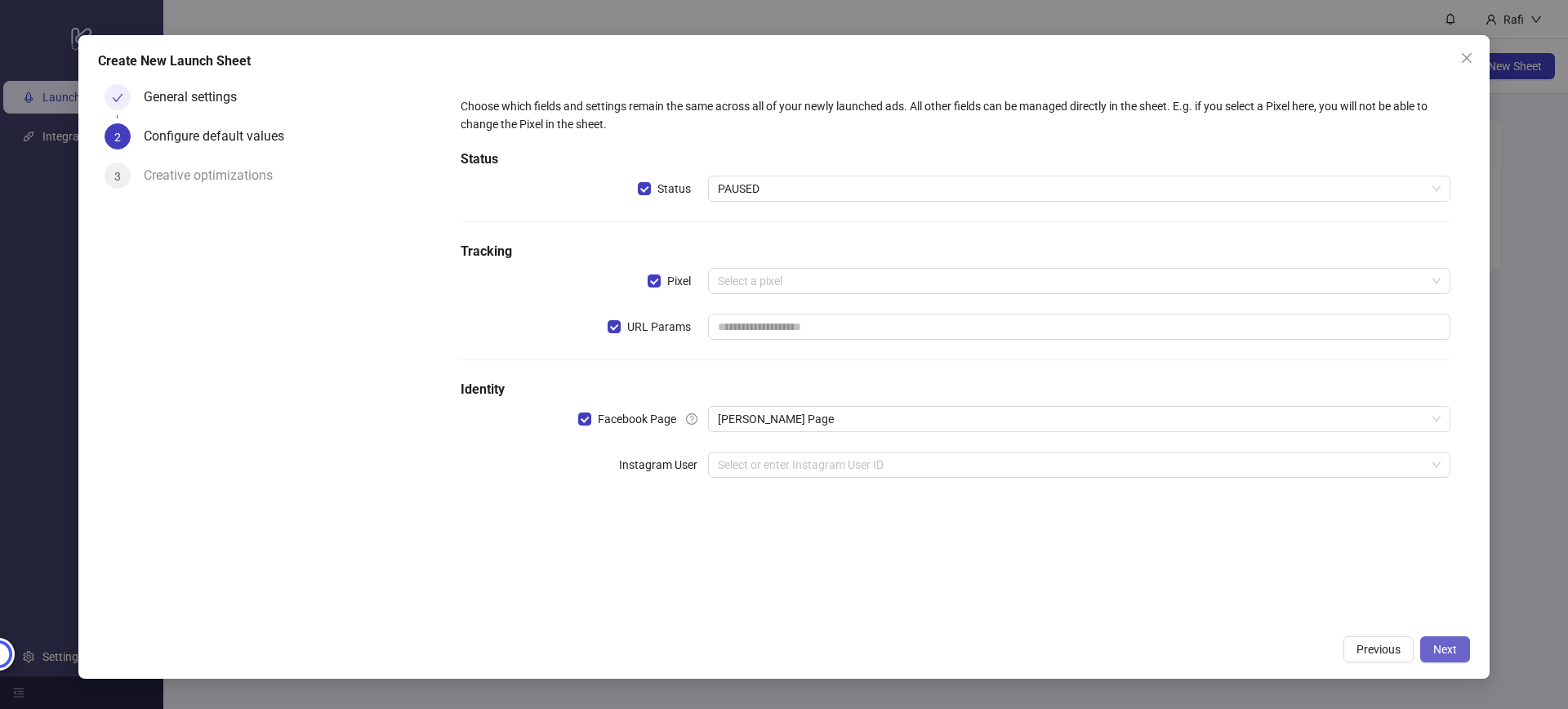
click at [1423, 640] on button "Next" at bounding box center [1445, 648] width 50 height 26
click at [787, 470] on input "search" at bounding box center [1071, 465] width 708 height 25
click at [517, 289] on div "Pixel" at bounding box center [584, 291] width 248 height 46
click at [180, 180] on div "Creative optimizations" at bounding box center [214, 175] width 142 height 26
click at [1458, 60] on span "Close" at bounding box center [1466, 58] width 26 height 13
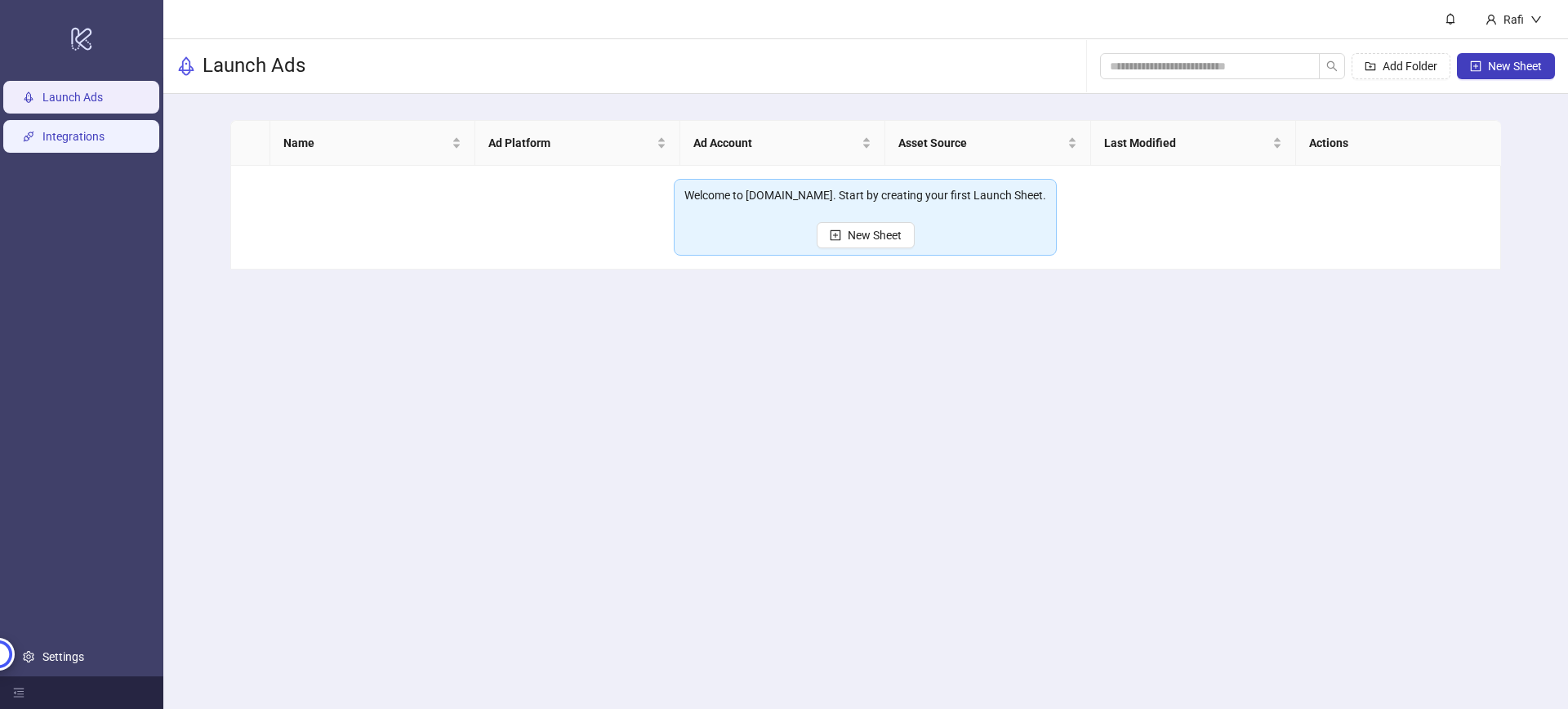
click at [92, 143] on link "Integrations" at bounding box center [73, 136] width 62 height 13
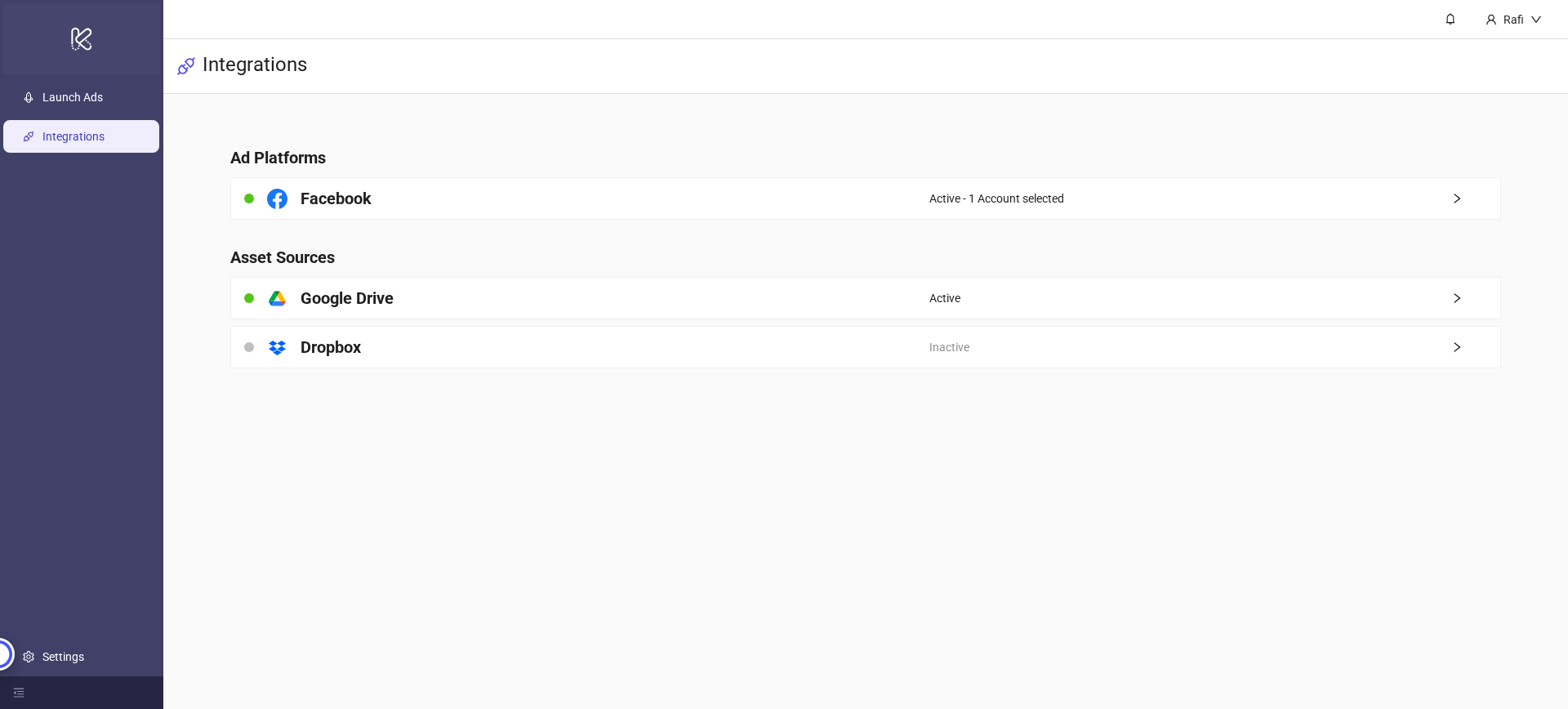
click at [63, 49] on div "logo/logo-mobile" at bounding box center [81, 38] width 157 height 71
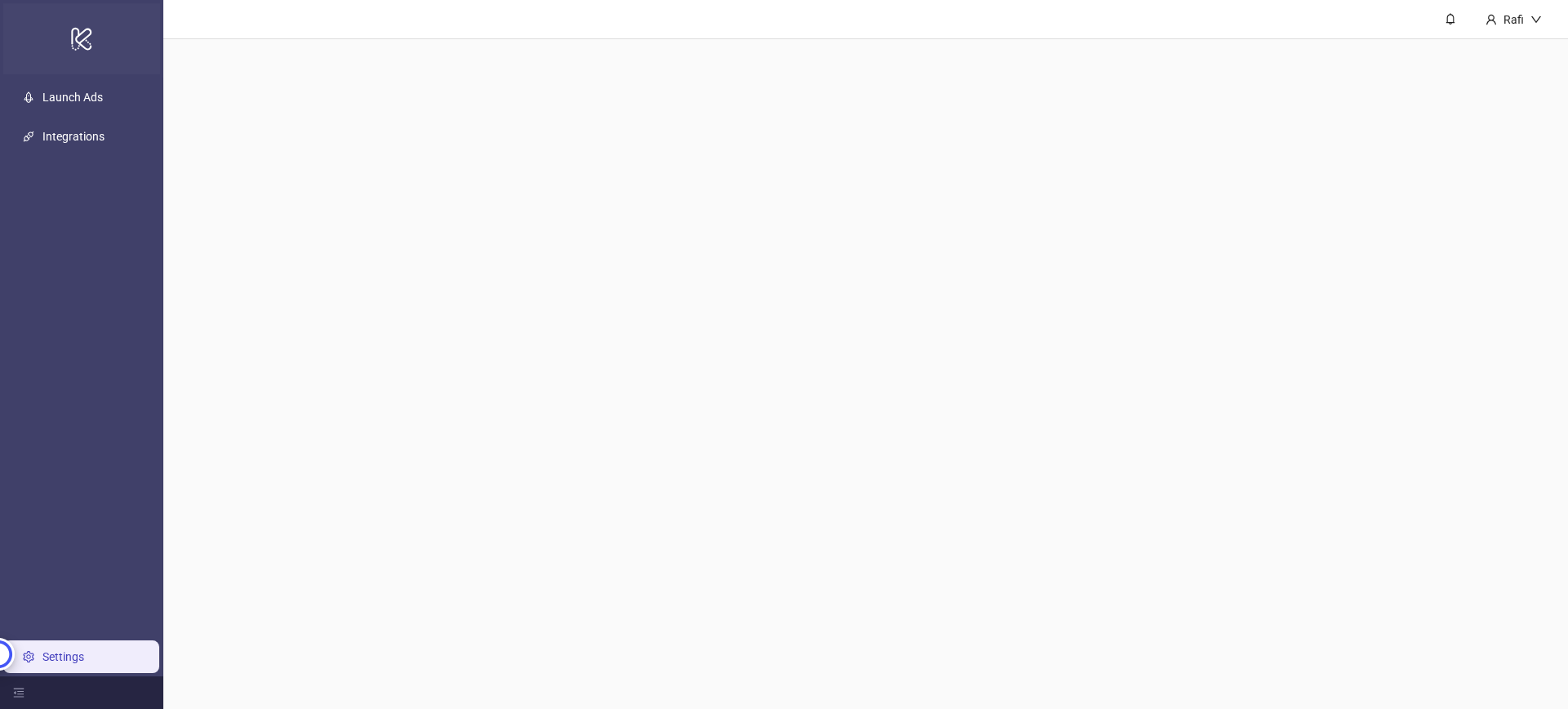
click at [85, 33] on icon "logo/logo-mobile" at bounding box center [82, 38] width 23 height 39
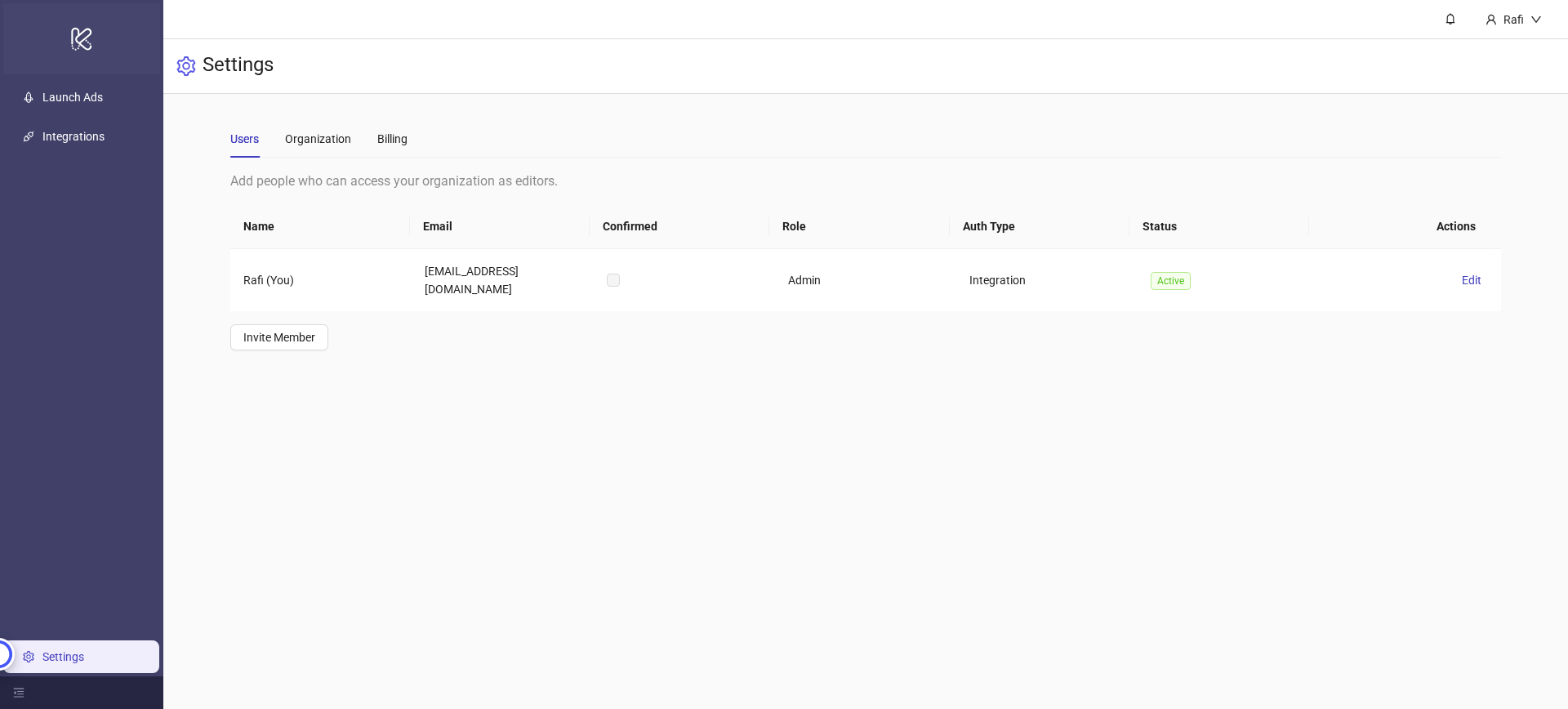
click at [81, 29] on icon "logo/logo-mobile" at bounding box center [82, 38] width 23 height 39
click at [1508, 16] on div "Rafi" at bounding box center [1514, 19] width 33 height 18
click at [382, 280] on td "Rafi (You)" at bounding box center [321, 279] width 181 height 62
click at [31, 687] on div at bounding box center [81, 692] width 163 height 32
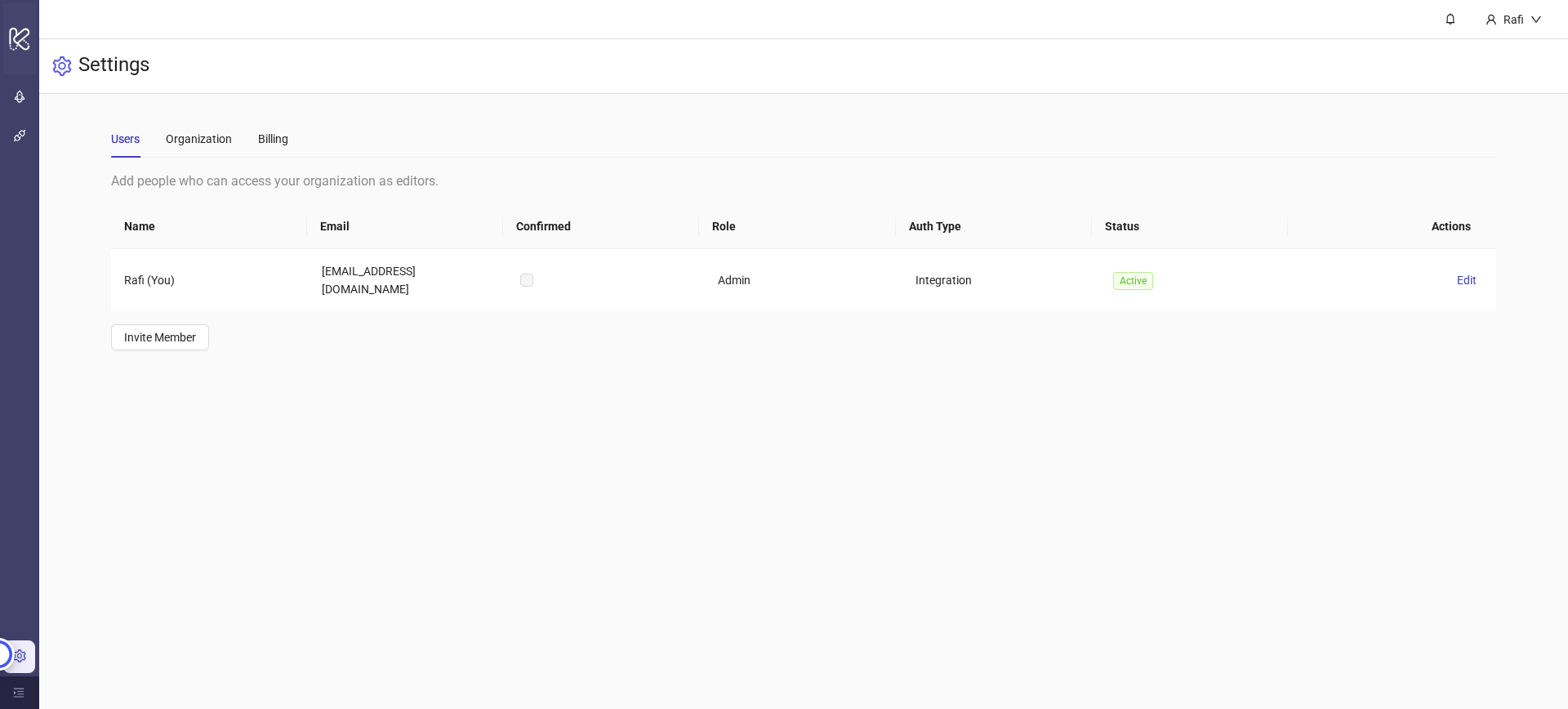
click at [15, 60] on div "logo/logo-mobile" at bounding box center [19, 38] width 32 height 71
click at [17, 47] on icon "logo/logo-mobile" at bounding box center [20, 38] width 23 height 39
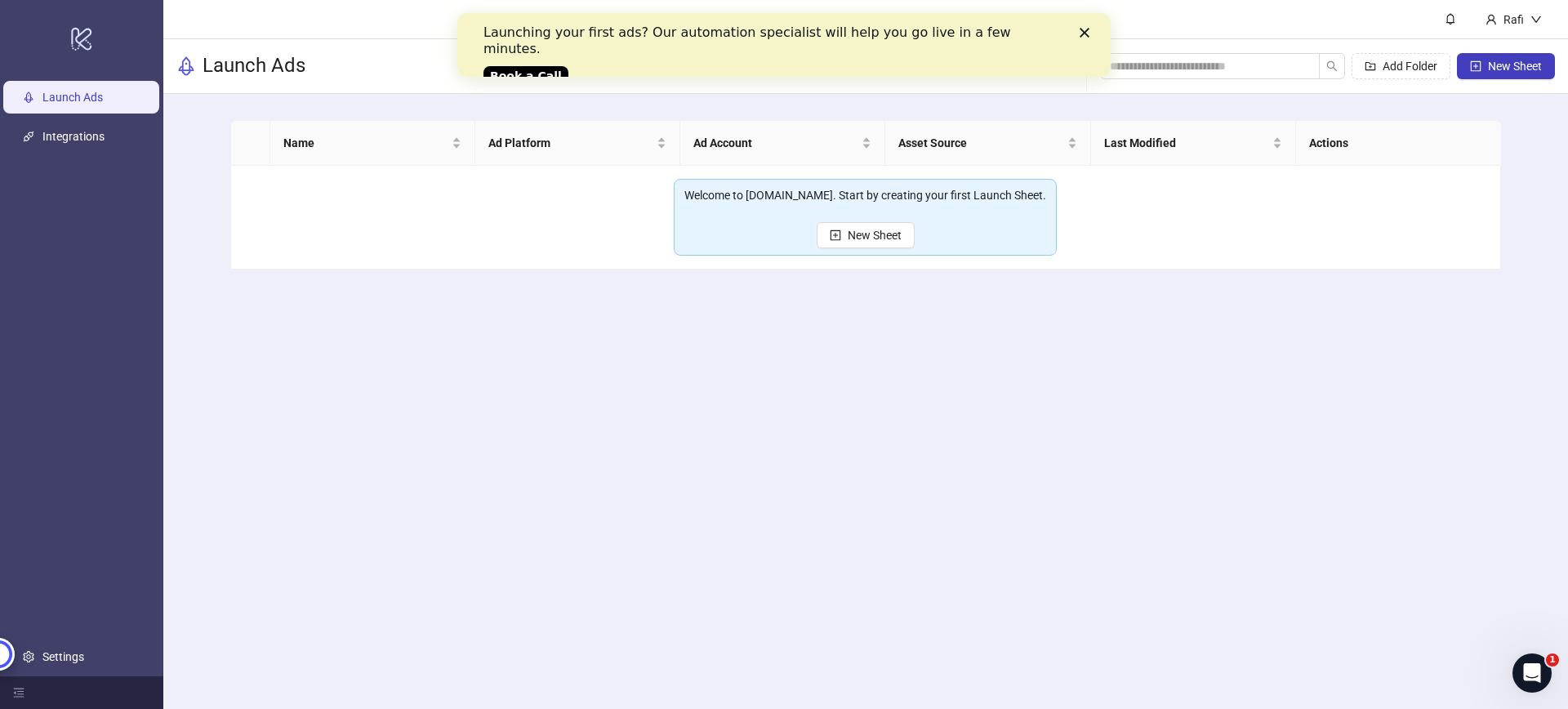
click at [1078, 31] on div "Launching your first ads? Our automation specialist will help you go live in a …" at bounding box center [784, 53] width 601 height 67
click at [1086, 29] on icon "Close" at bounding box center [1085, 32] width 10 height 10
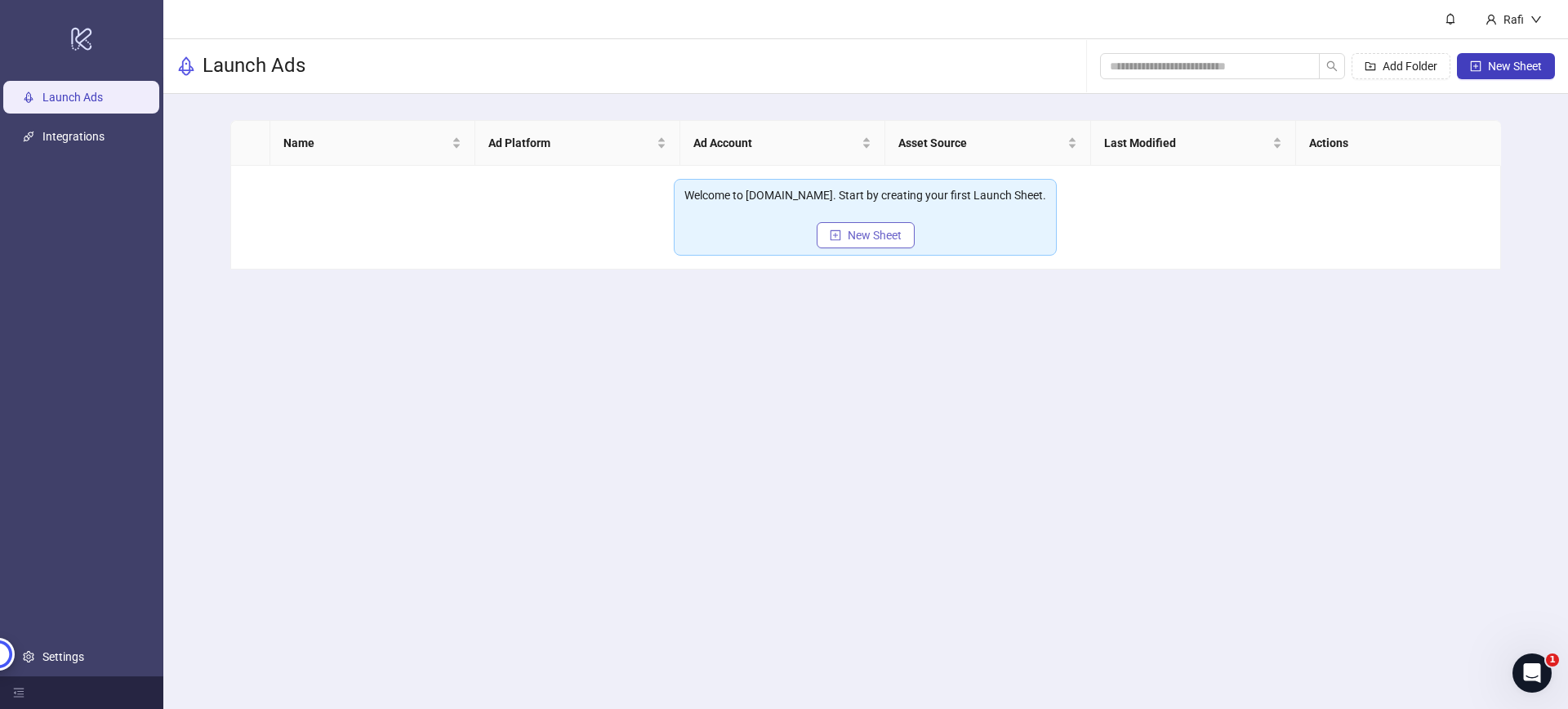
click at [886, 230] on span "New Sheet" at bounding box center [874, 235] width 54 height 13
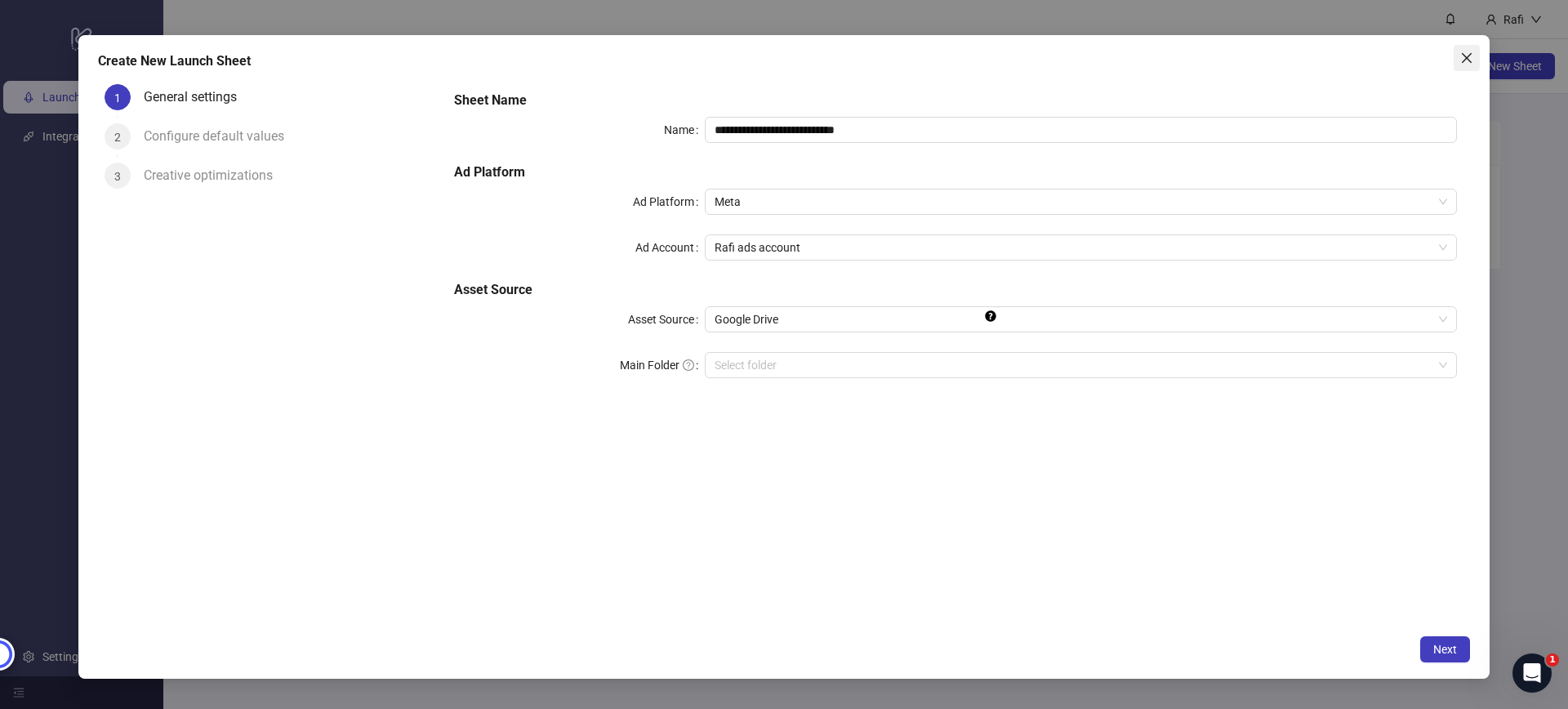
click at [1463, 67] on button "Close" at bounding box center [1466, 57] width 26 height 26
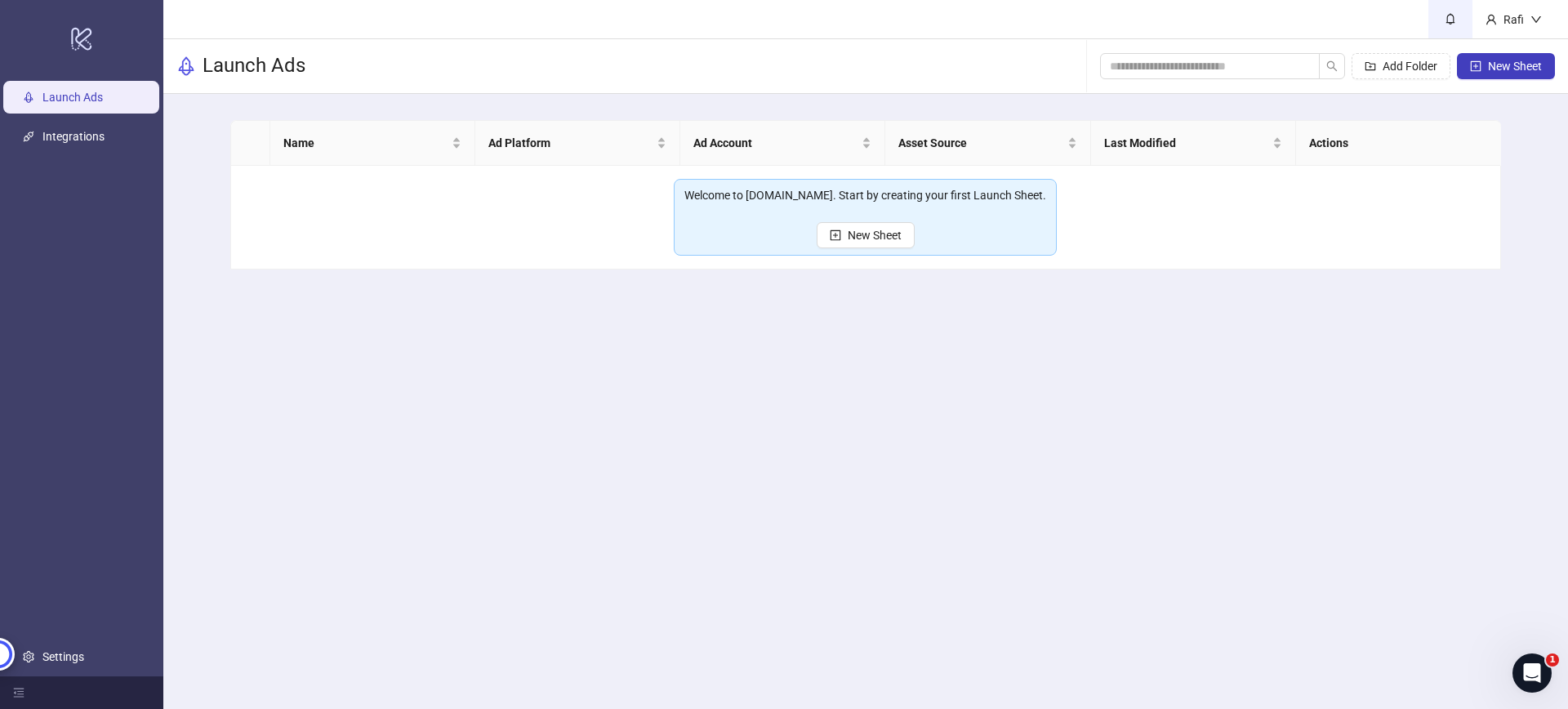
click at [1463, 23] on link at bounding box center [1451, 19] width 44 height 38
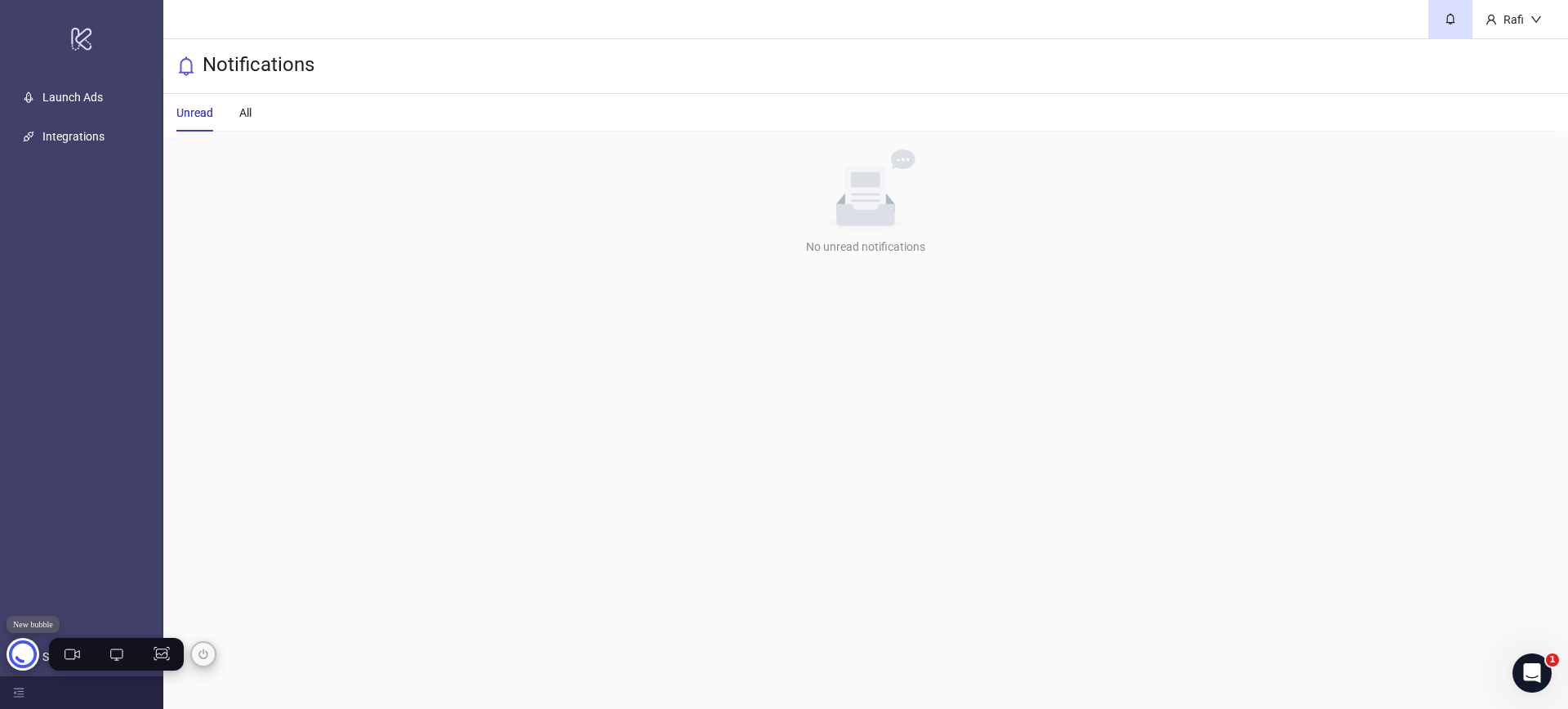
click at [31, 659] on circle at bounding box center [23, 654] width 32 height 32
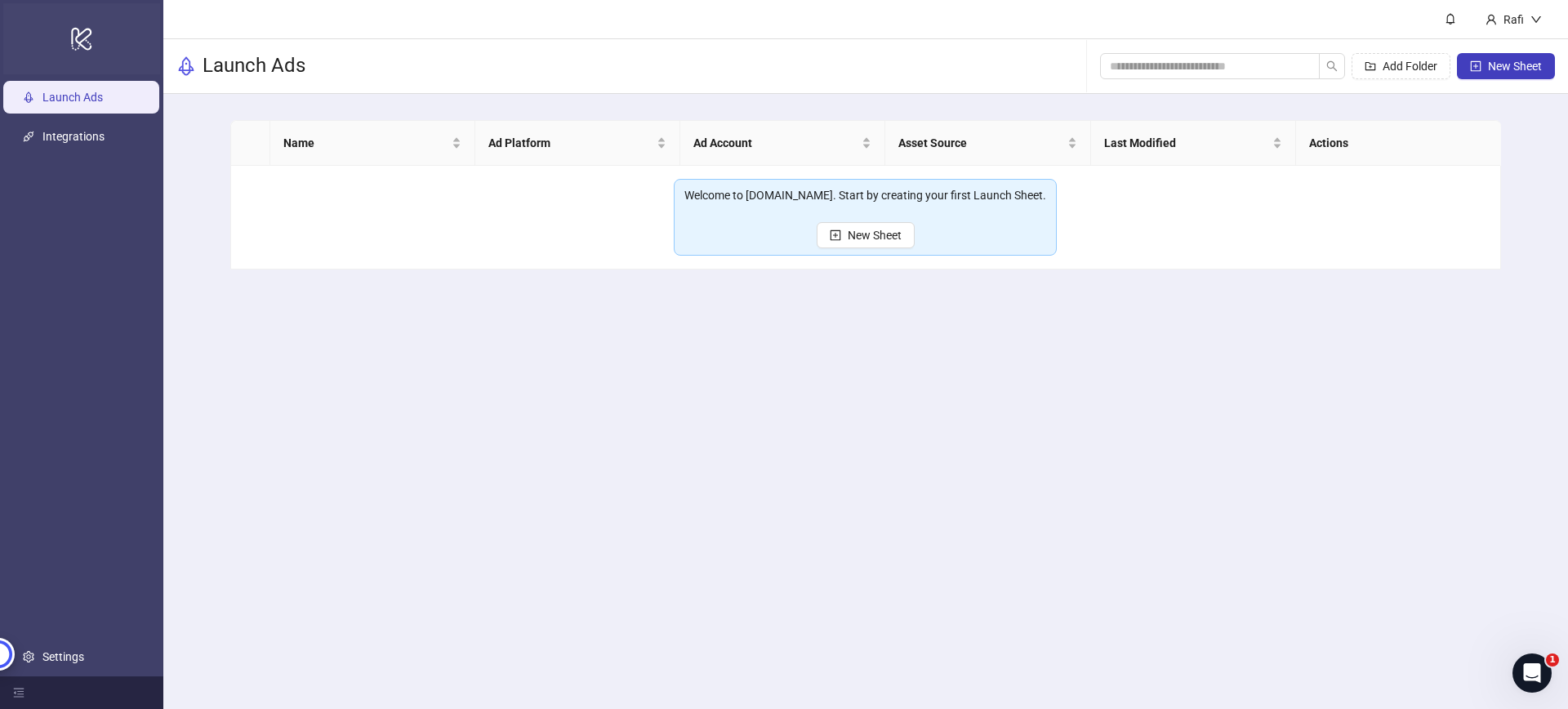
click at [89, 24] on icon "logo/logo-mobile" at bounding box center [82, 38] width 23 height 39
click at [215, 74] on h3 "Launch Ads" at bounding box center [254, 66] width 103 height 26
drag, startPoint x: 215, startPoint y: 74, endPoint x: 336, endPoint y: 60, distance: 121.8
click at [336, 60] on div "Launch Ads Add Folder New Sheet" at bounding box center [865, 66] width 1405 height 54
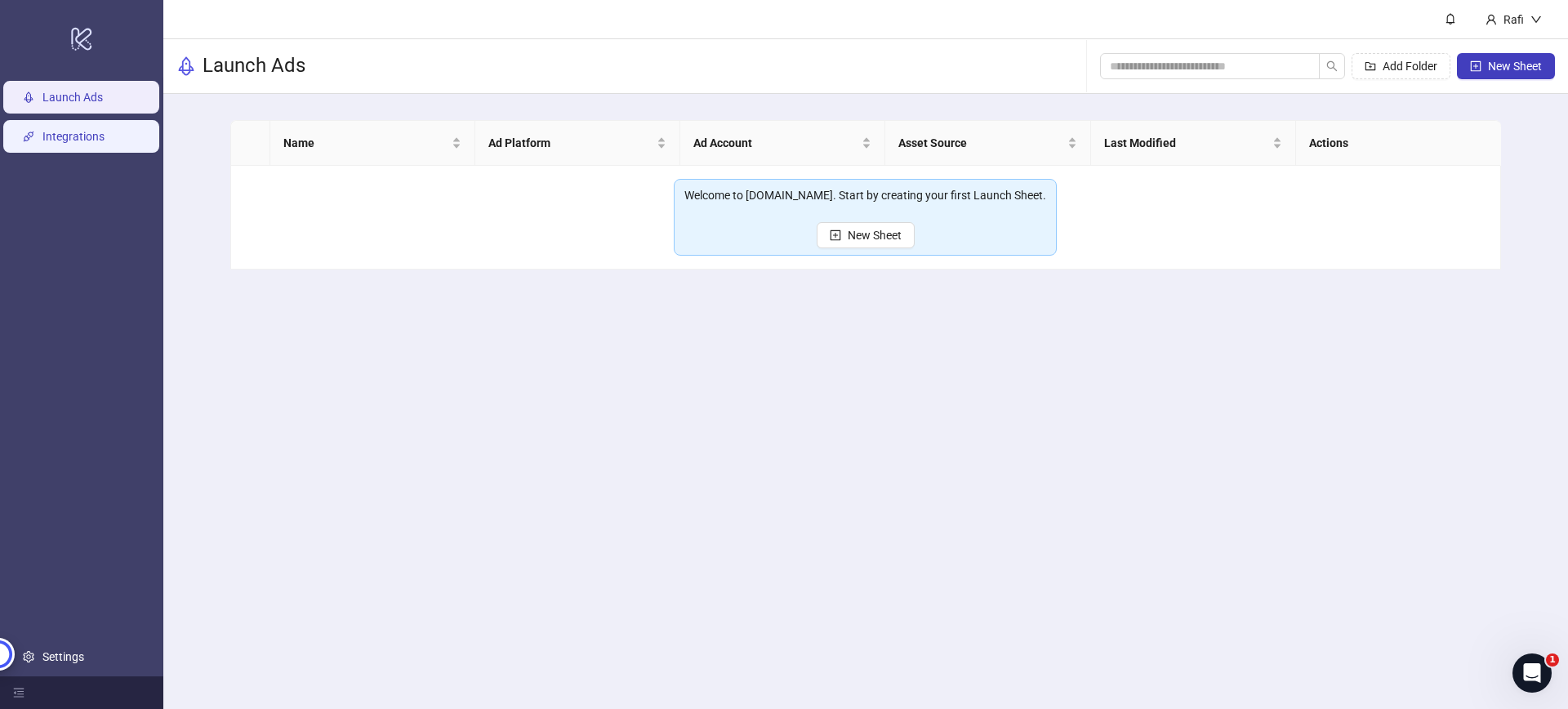
click at [49, 142] on link "Integrations" at bounding box center [73, 136] width 62 height 13
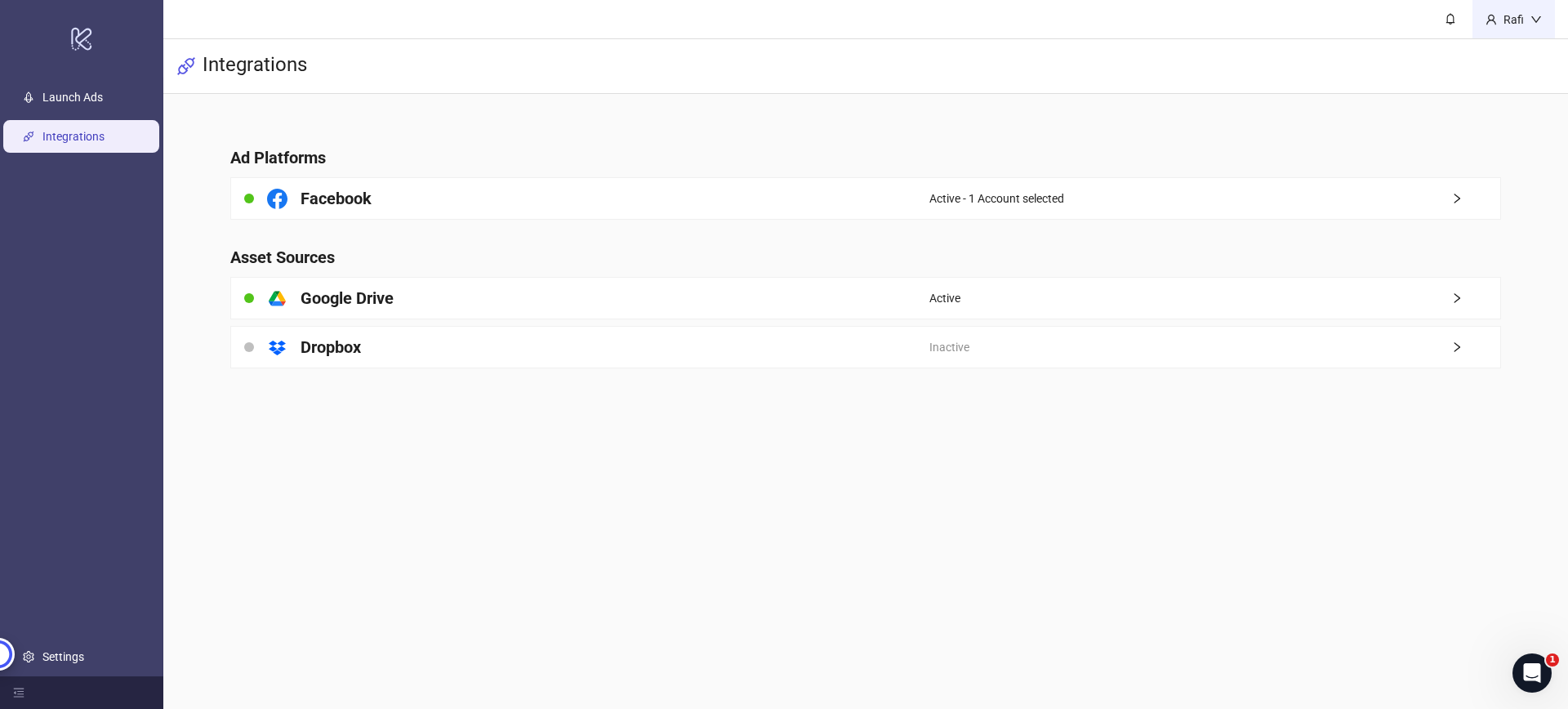
click at [1535, 14] on icon "down" at bounding box center [1537, 20] width 11 height 11
click at [1228, 60] on div "Integrations" at bounding box center [865, 66] width 1405 height 54
click at [1463, 19] on link at bounding box center [1451, 19] width 44 height 38
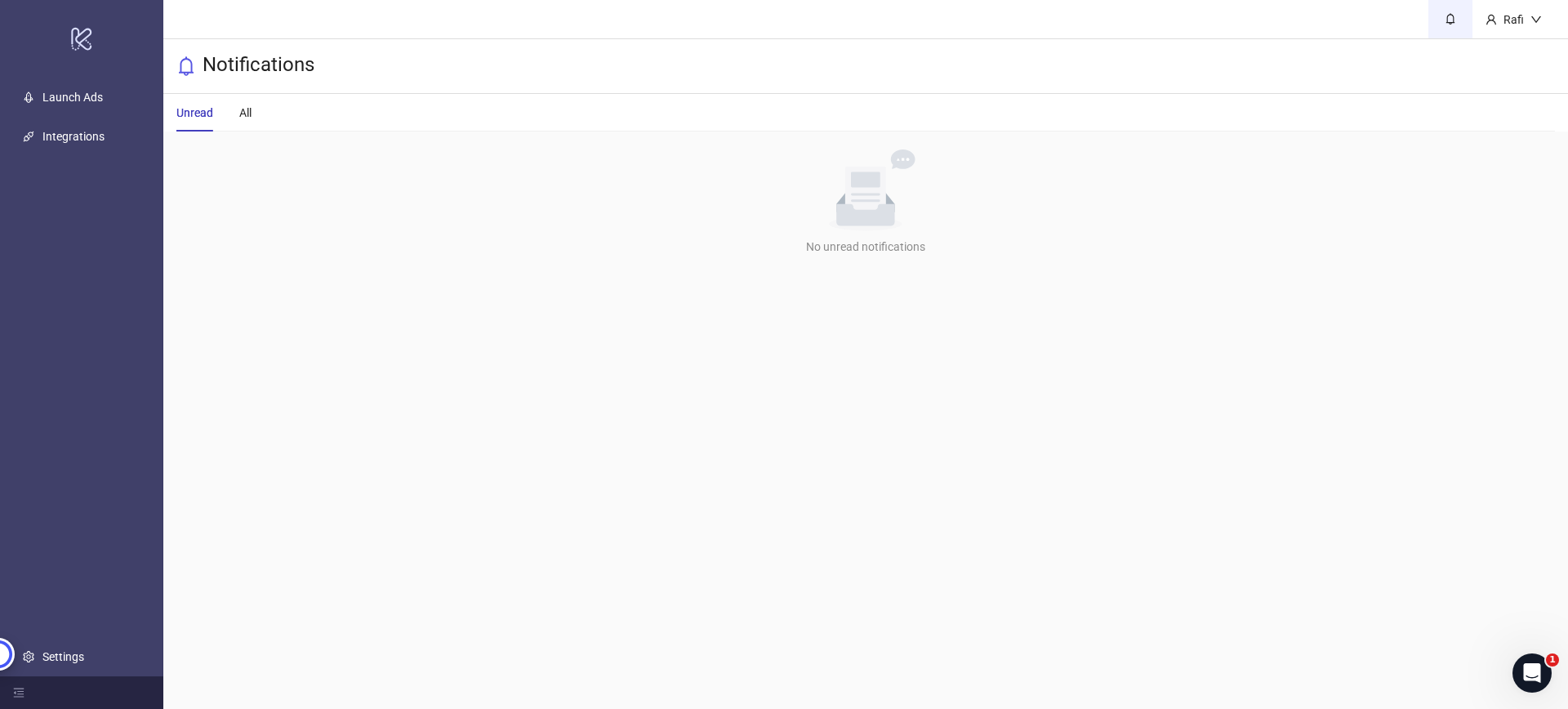
click at [1463, 19] on link at bounding box center [1451, 19] width 44 height 38
click at [49, 102] on link "Launch Ads" at bounding box center [72, 97] width 60 height 13
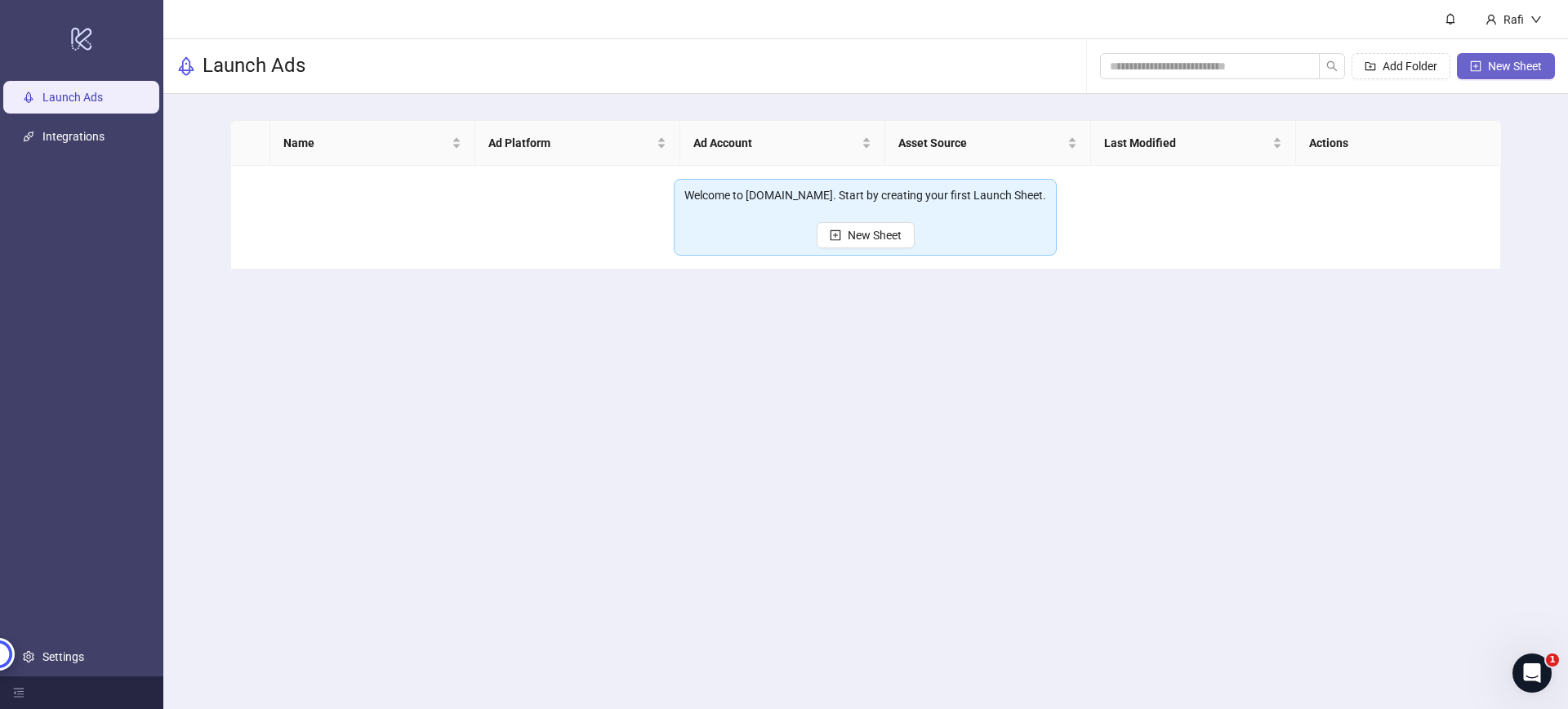
click at [1497, 68] on span "New Sheet" at bounding box center [1515, 67] width 54 height 13
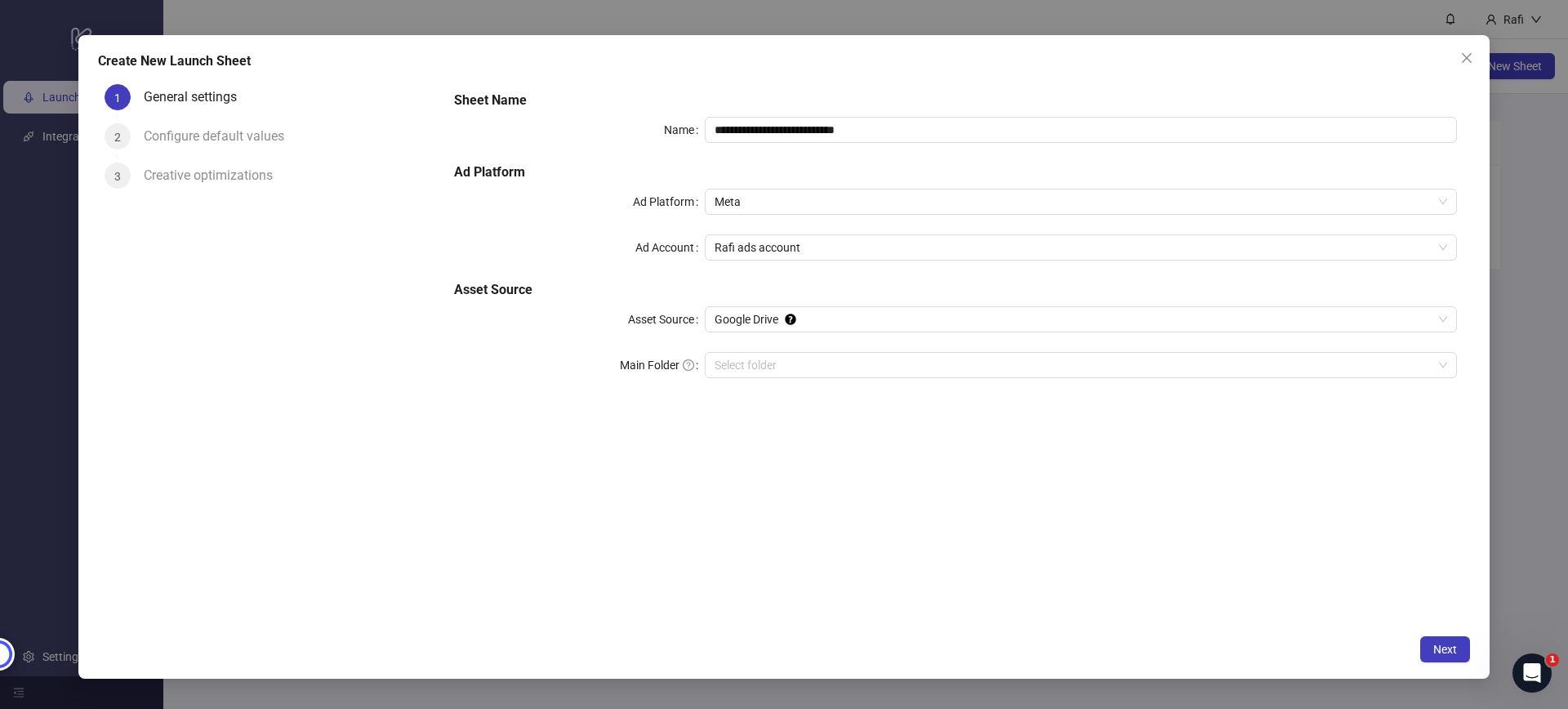
click at [180, 91] on div "General settings" at bounding box center [196, 96] width 106 height 26
drag, startPoint x: 180, startPoint y: 91, endPoint x: 267, endPoint y: 89, distance: 87.0
click at [267, 89] on div "General settings" at bounding box center [289, 103] width 291 height 39
drag, startPoint x: 267, startPoint y: 89, endPoint x: 185, endPoint y: 86, distance: 82.1
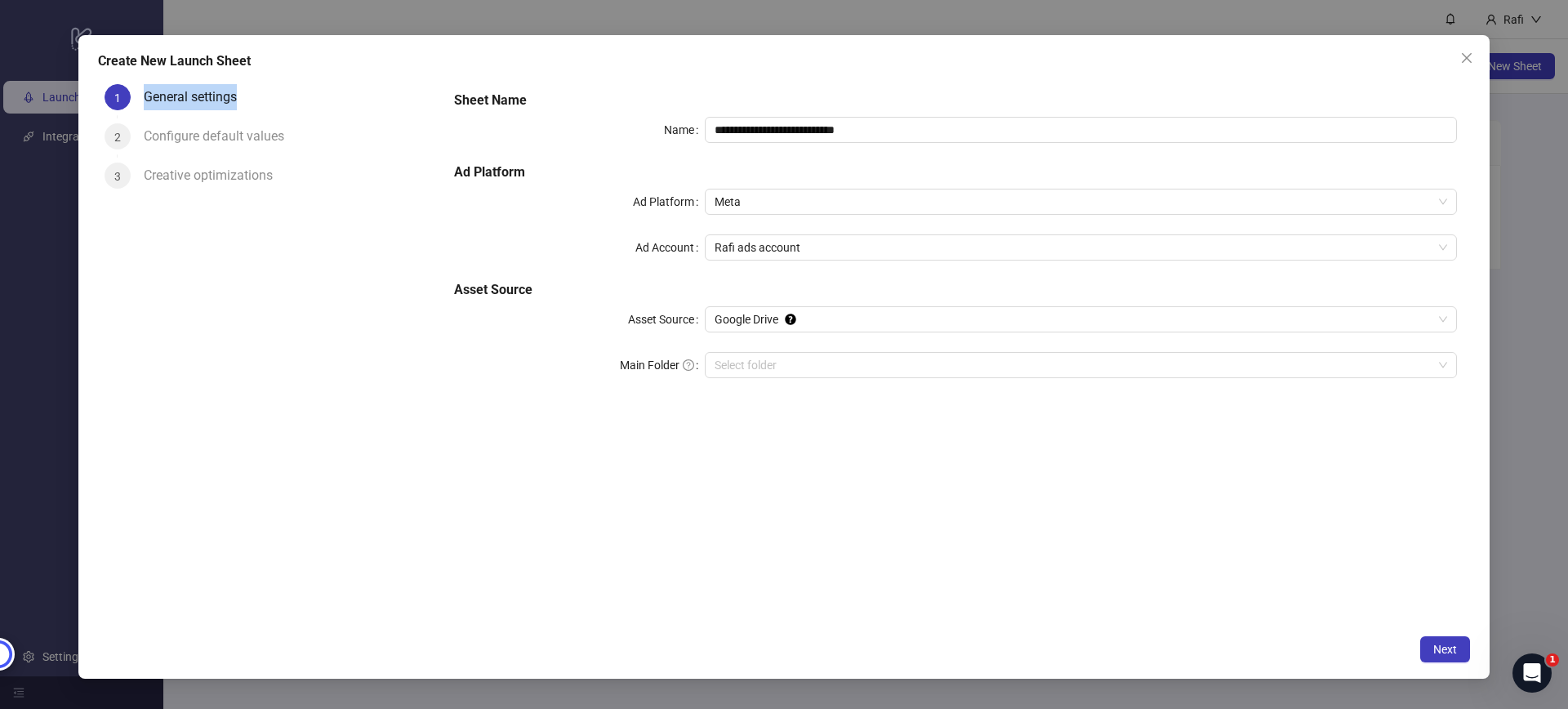
click at [185, 86] on div "General settings" at bounding box center [289, 103] width 291 height 39
click at [185, 86] on div "General settings" at bounding box center [196, 96] width 106 height 26
drag, startPoint x: 185, startPoint y: 86, endPoint x: 317, endPoint y: 95, distance: 132.3
click at [299, 95] on div "General settings" at bounding box center [289, 103] width 291 height 39
click at [842, 122] on input "**********" at bounding box center [1080, 130] width 752 height 26
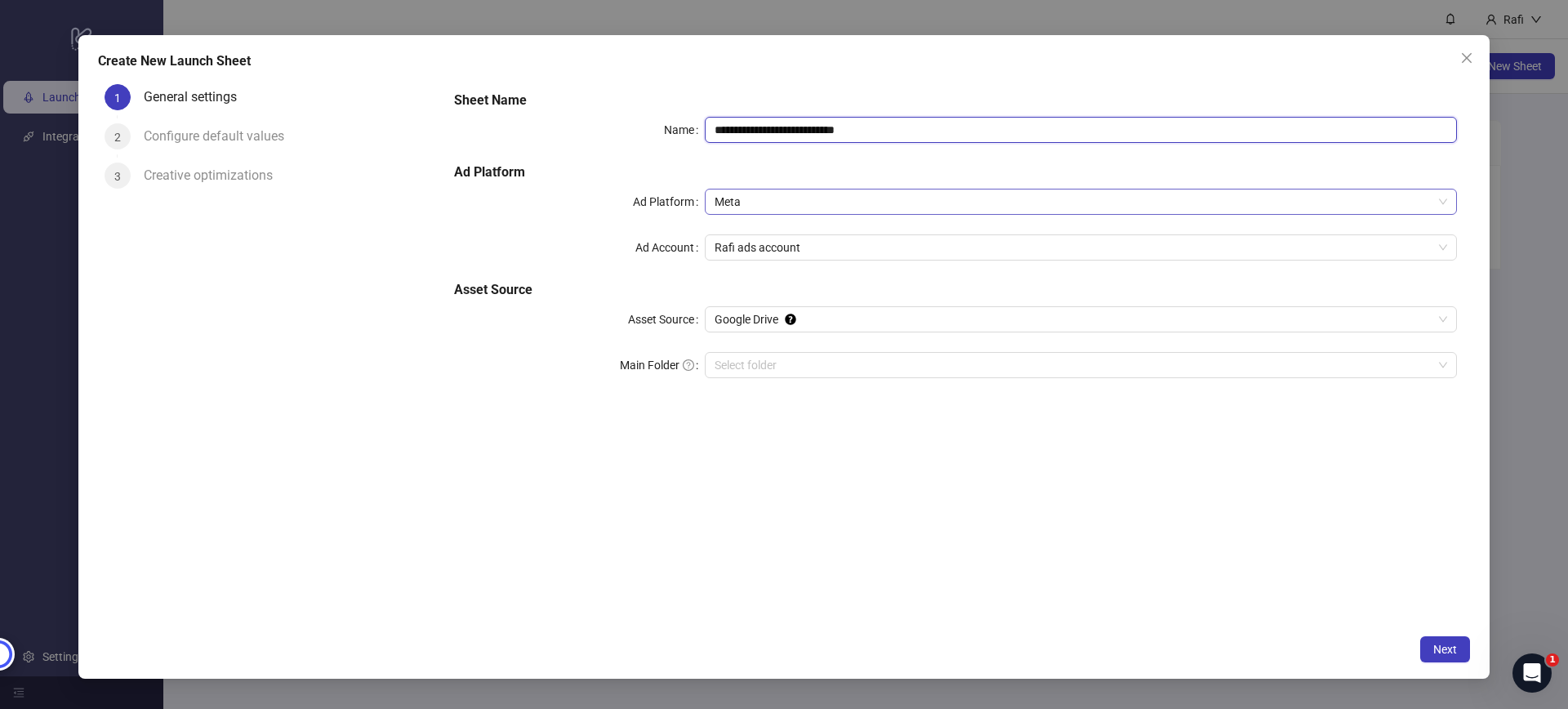
click at [758, 207] on span "Meta" at bounding box center [1081, 202] width 733 height 25
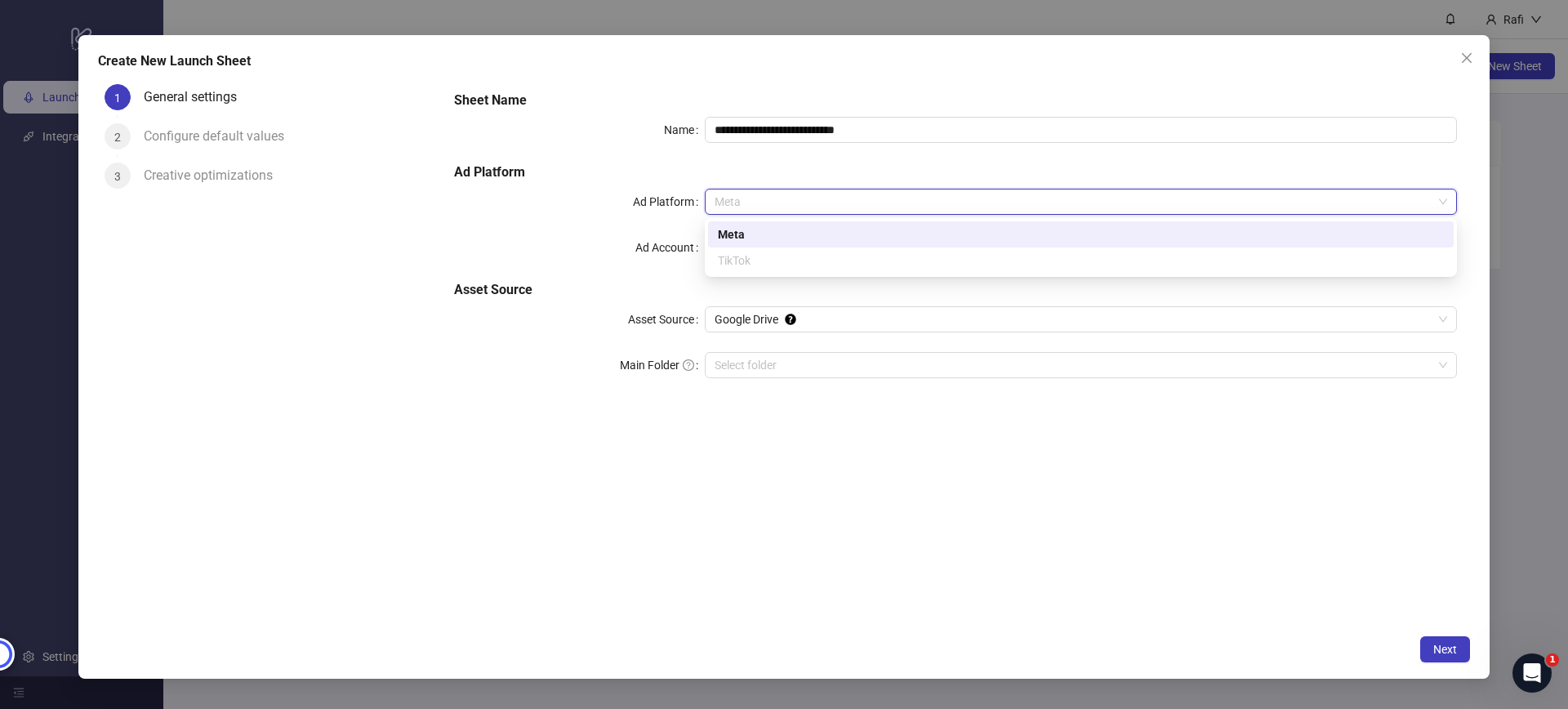
click at [768, 264] on div "TikTok" at bounding box center [1081, 260] width 726 height 18
click at [767, 264] on div "TikTok" at bounding box center [1081, 260] width 726 height 18
click at [704, 241] on div "meta tik_tok Meta TikTok" at bounding box center [1080, 248] width 752 height 59
click at [673, 238] on label "Ad Account" at bounding box center [670, 247] width 70 height 26
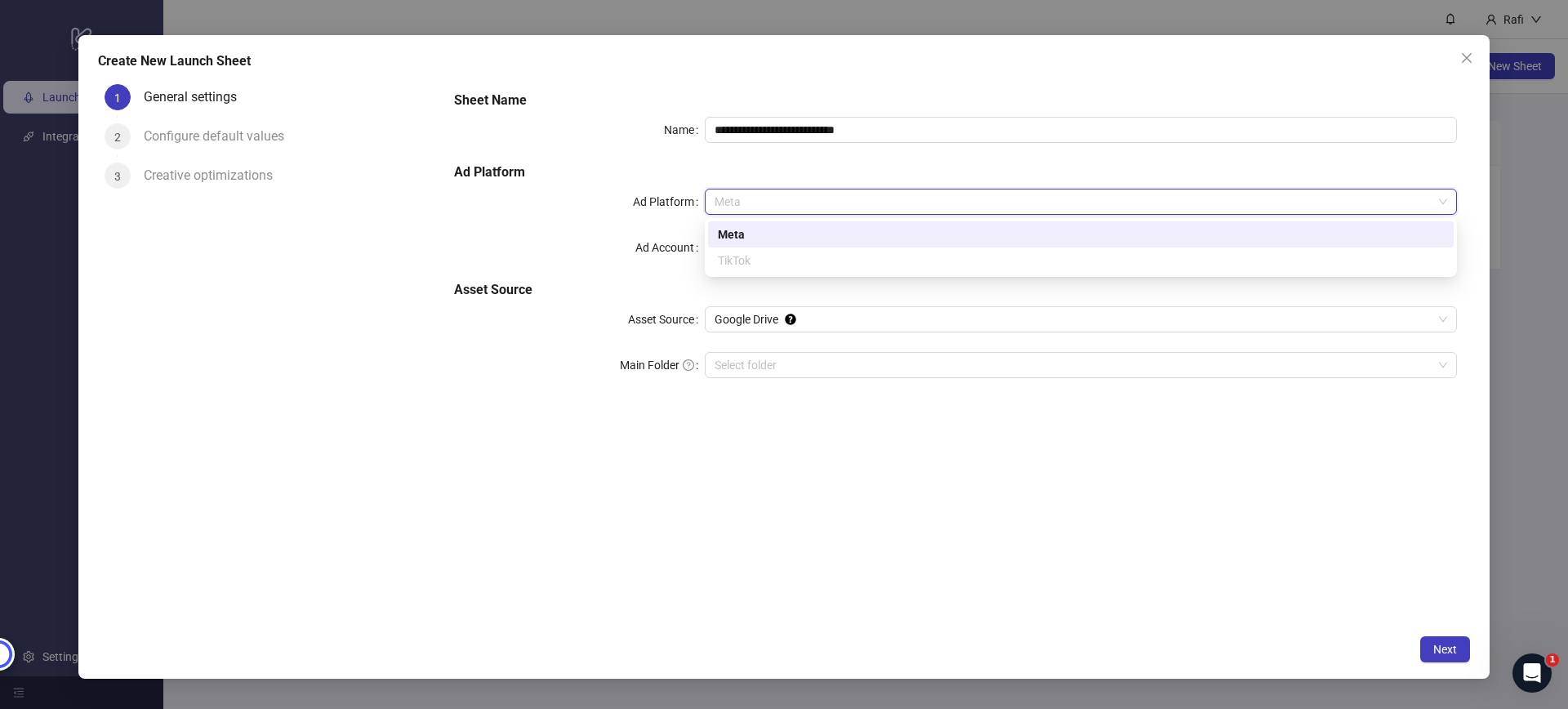
click at [715, 238] on input "Ad Account" at bounding box center [1073, 248] width 718 height 25
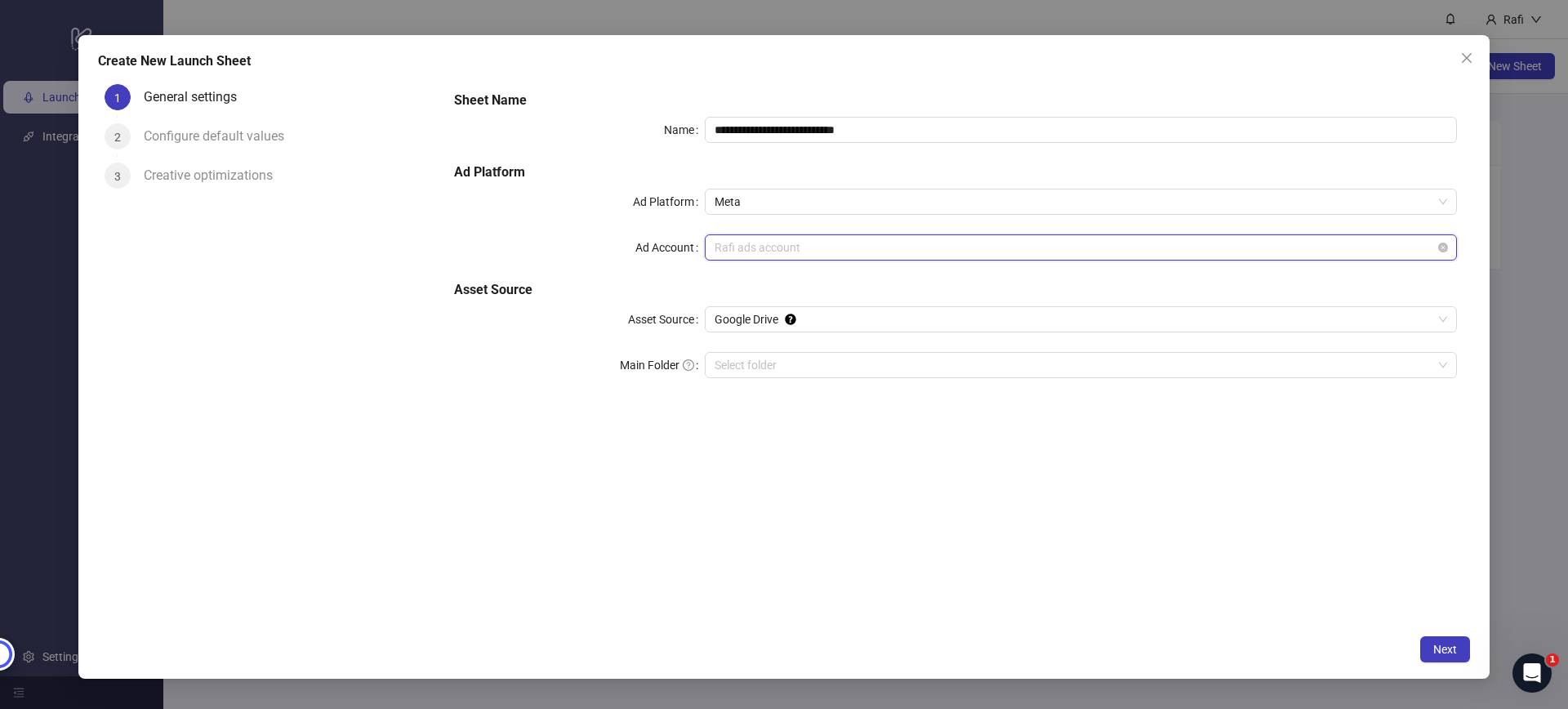
click at [738, 250] on span "Rafi ads account" at bounding box center [1081, 248] width 733 height 25
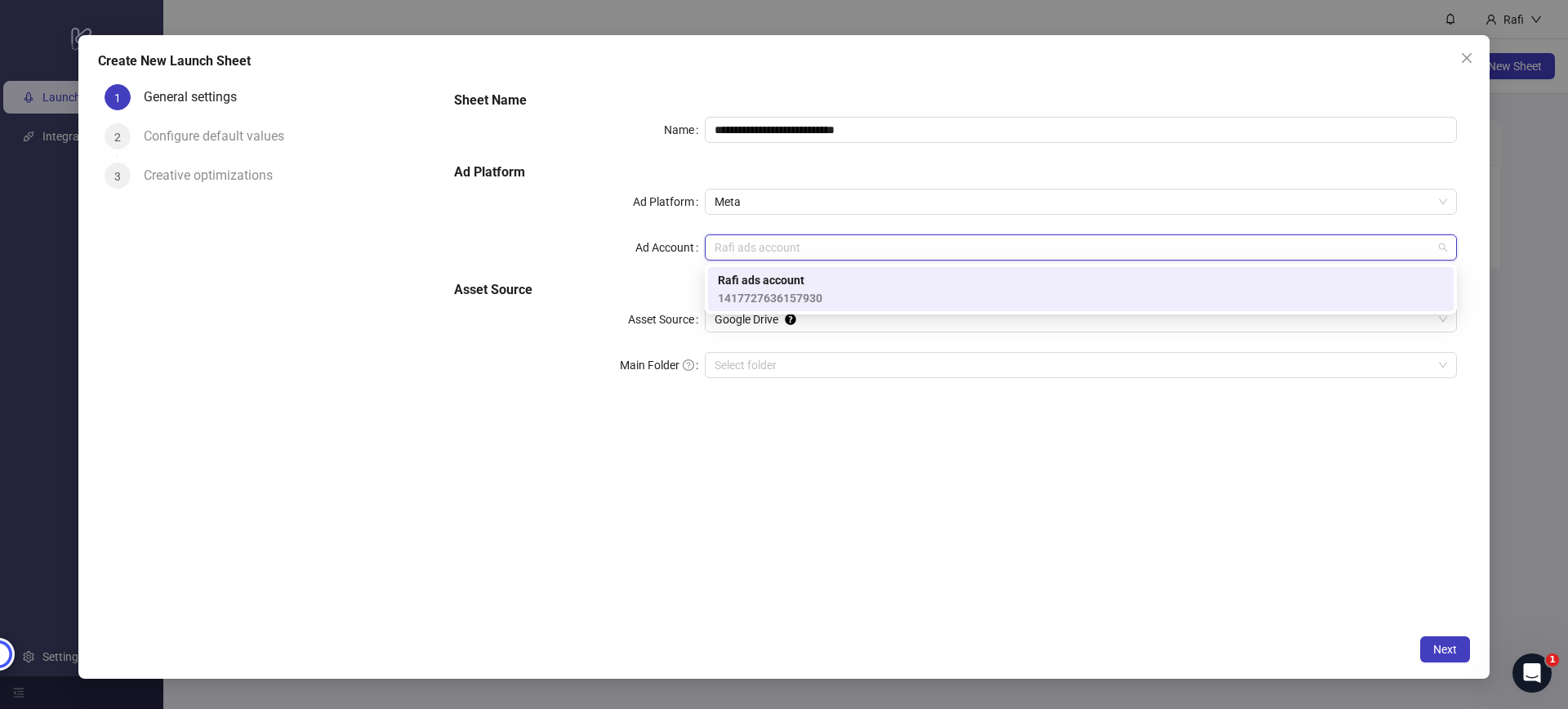
click at [645, 231] on div "**********" at bounding box center [956, 244] width 1016 height 320
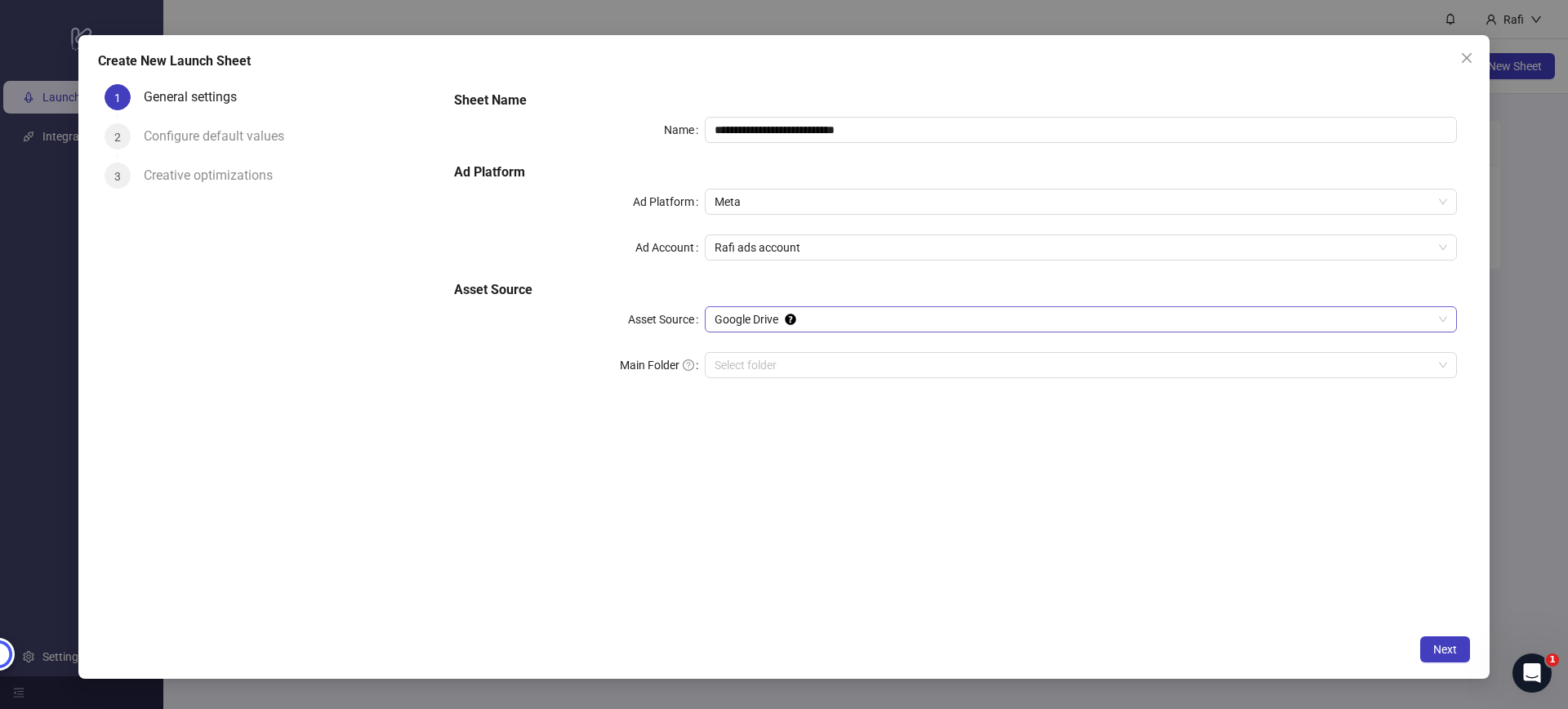
click at [747, 315] on span "Google Drive" at bounding box center [1081, 319] width 733 height 25
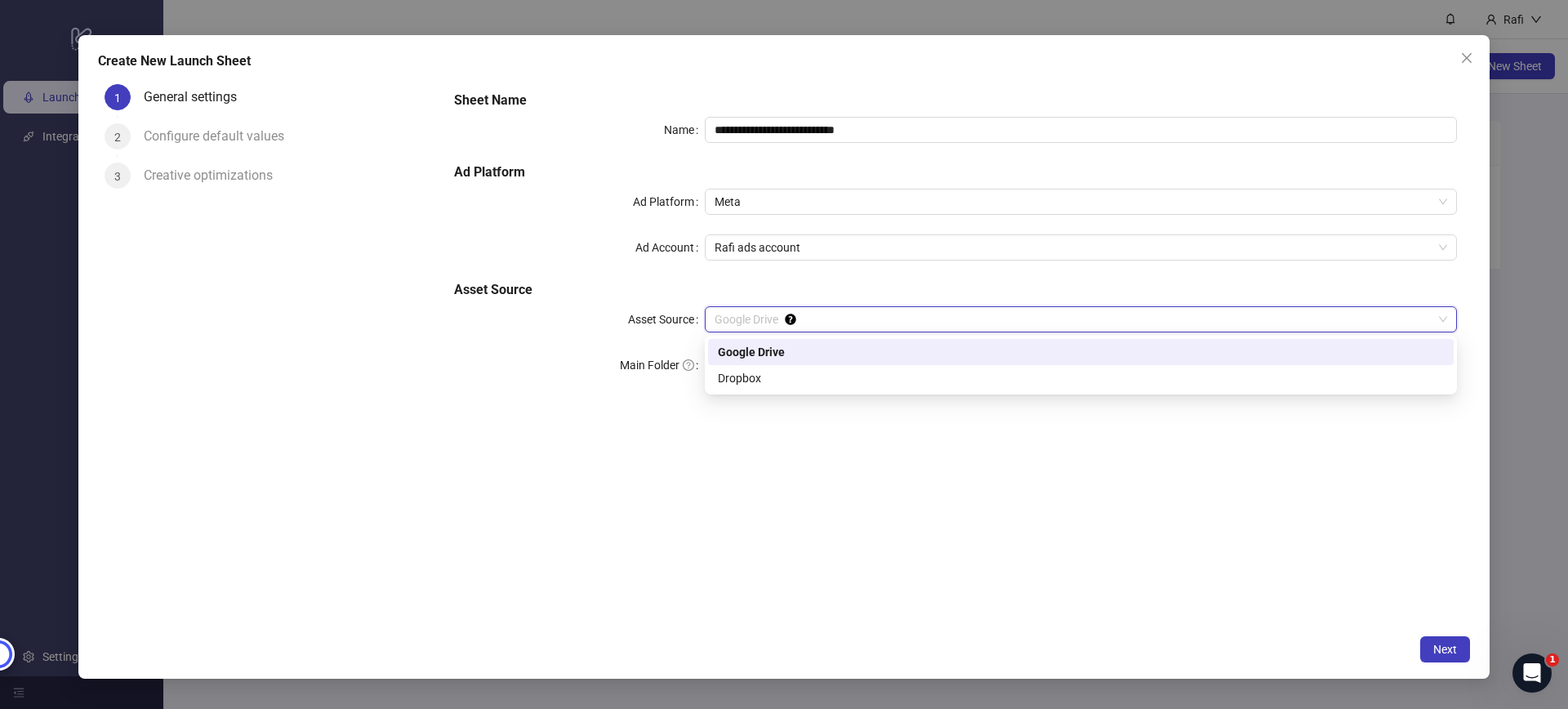
click at [624, 316] on div "Asset Source" at bounding box center [579, 318] width 251 height 26
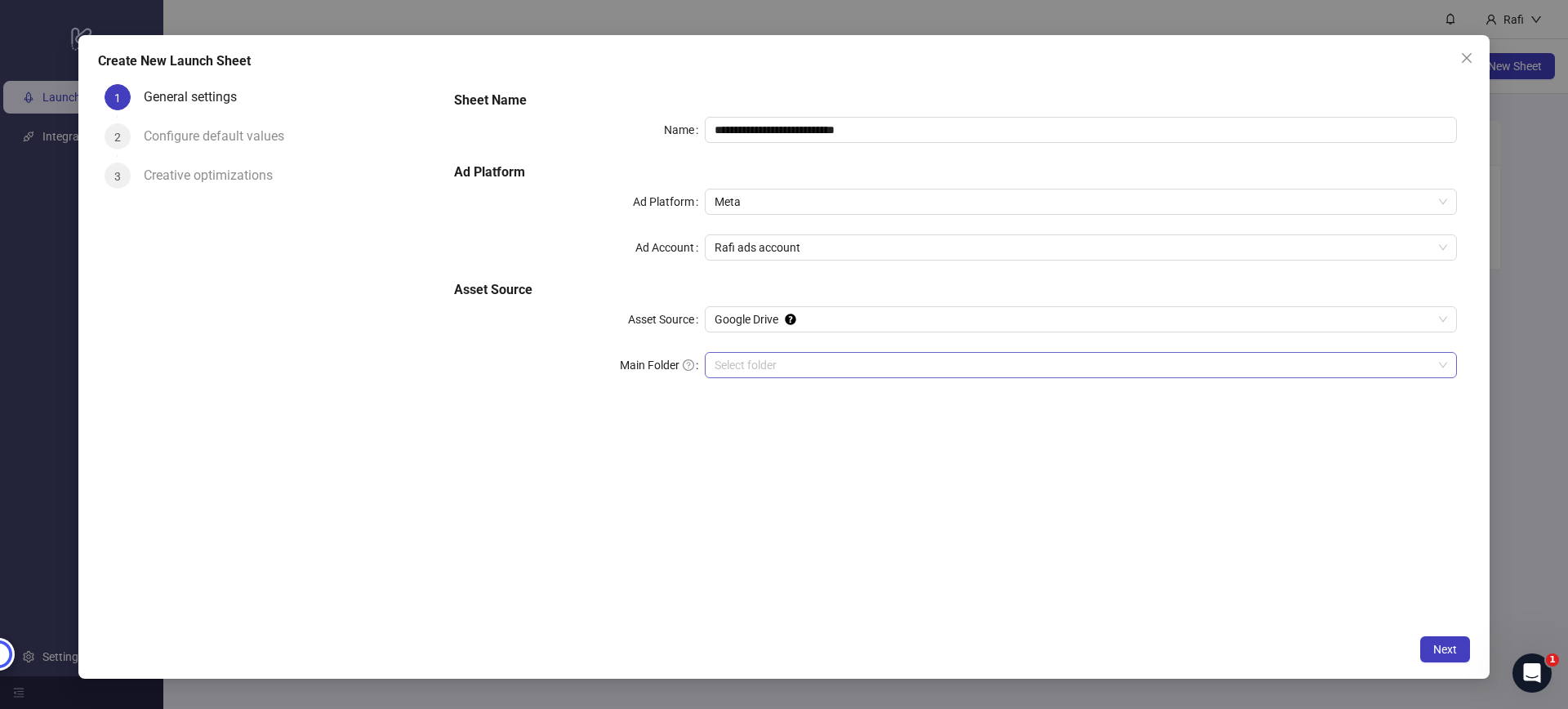
click at [756, 353] on input "Main Folder" at bounding box center [1073, 365] width 718 height 25
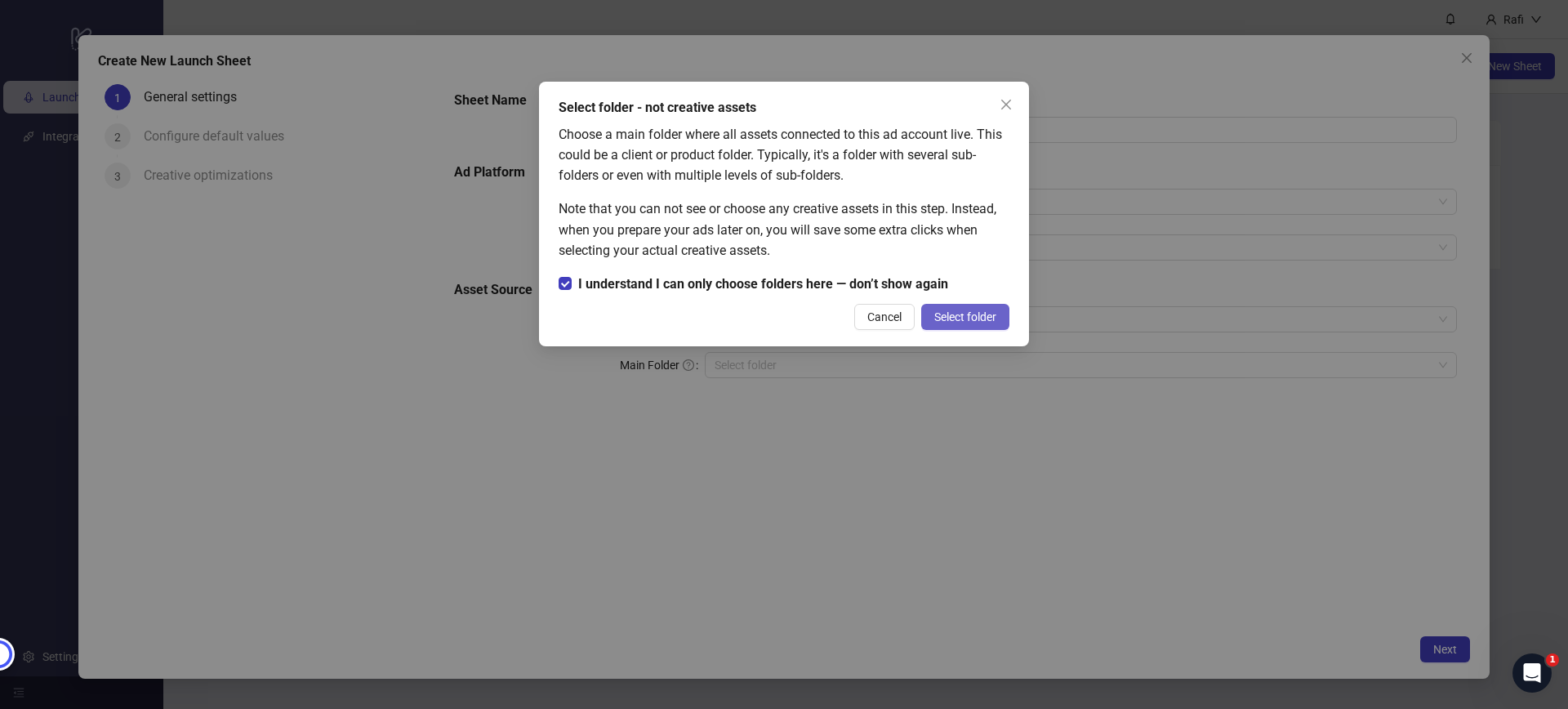
click at [1001, 323] on button "Select folder" at bounding box center [966, 316] width 89 height 26
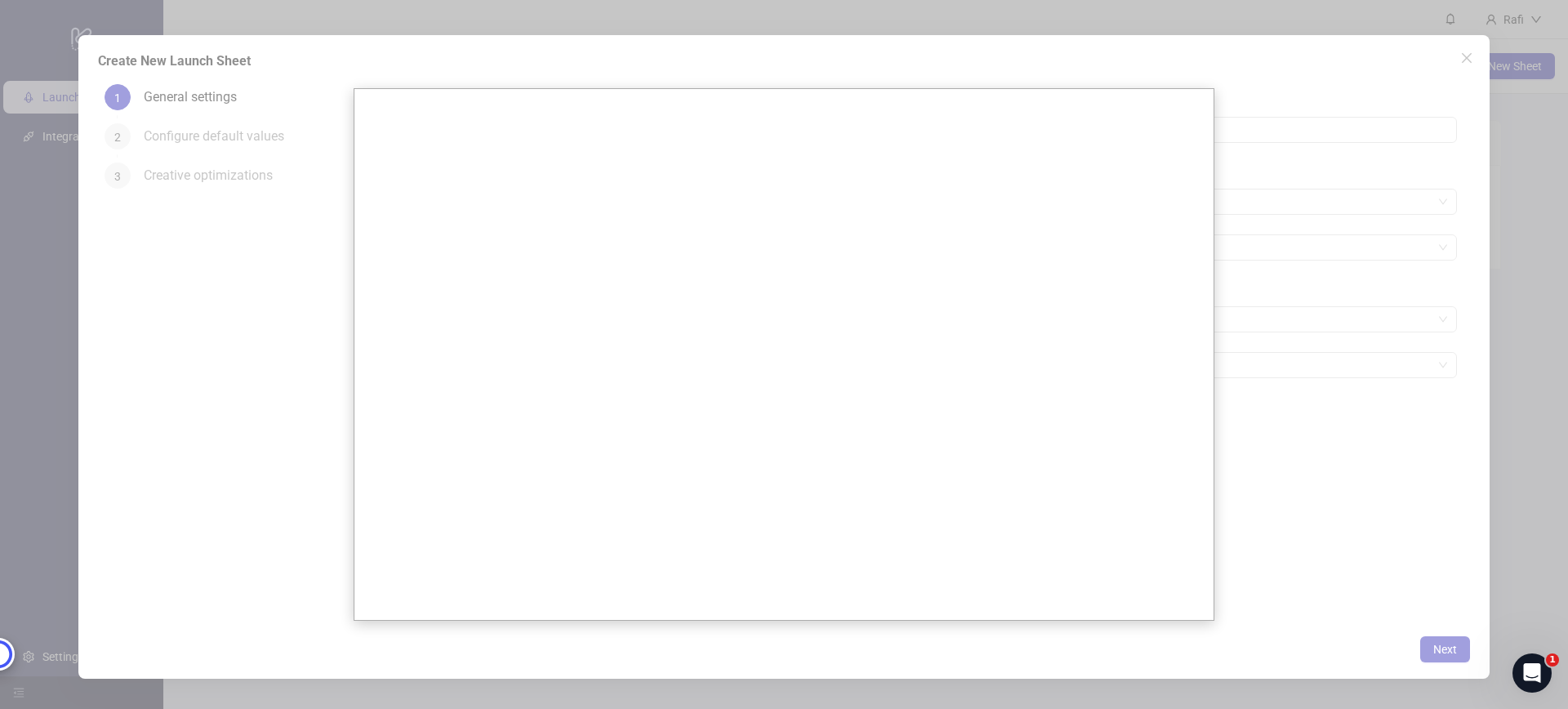
click at [1364, 372] on div at bounding box center [784, 354] width 1568 height 709
click at [132, 169] on div at bounding box center [784, 354] width 1568 height 709
click at [424, 24] on div at bounding box center [784, 354] width 1568 height 709
click at [1153, 629] on div at bounding box center [784, 354] width 1568 height 709
click at [1297, 460] on div at bounding box center [784, 354] width 1568 height 709
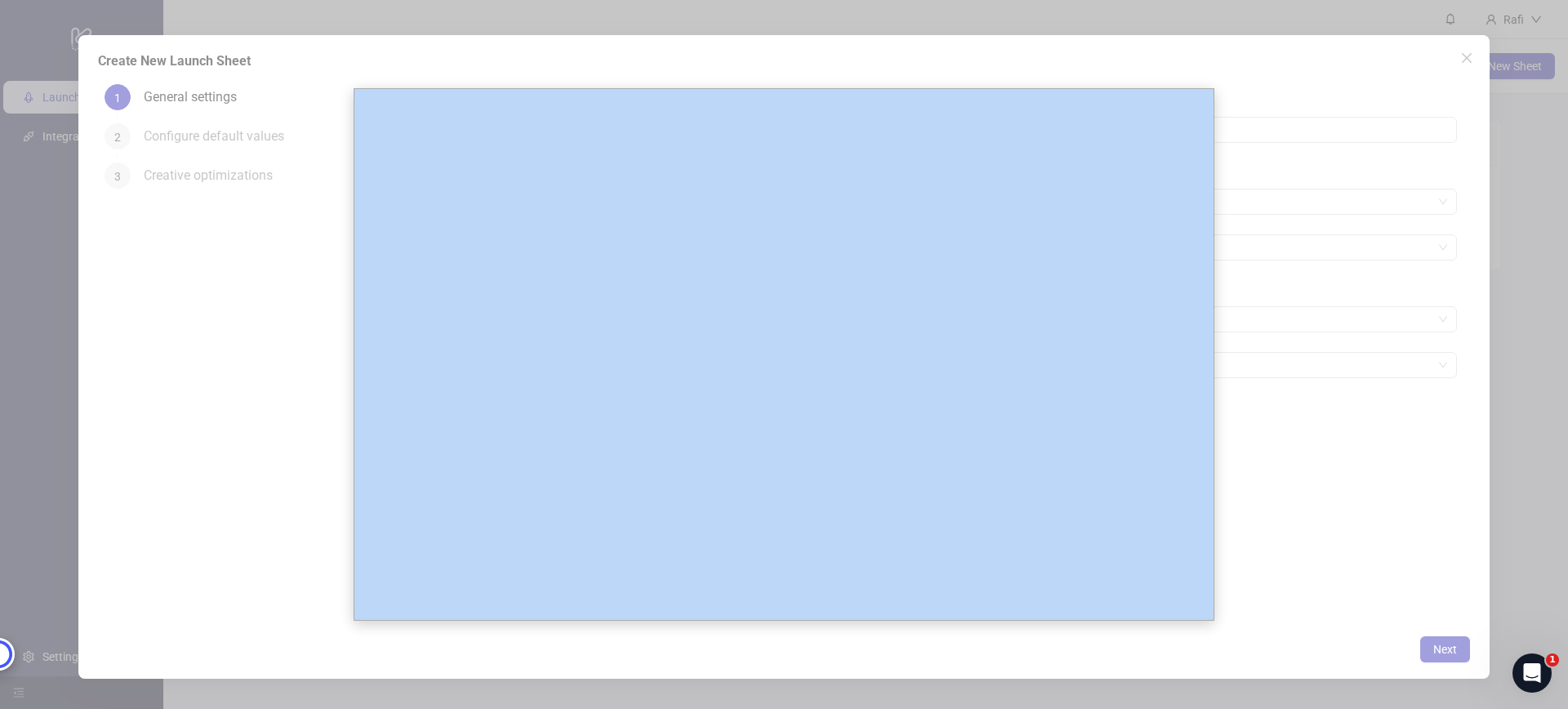
click at [1297, 460] on div at bounding box center [784, 354] width 1568 height 709
click at [299, 54] on div at bounding box center [784, 354] width 1568 height 709
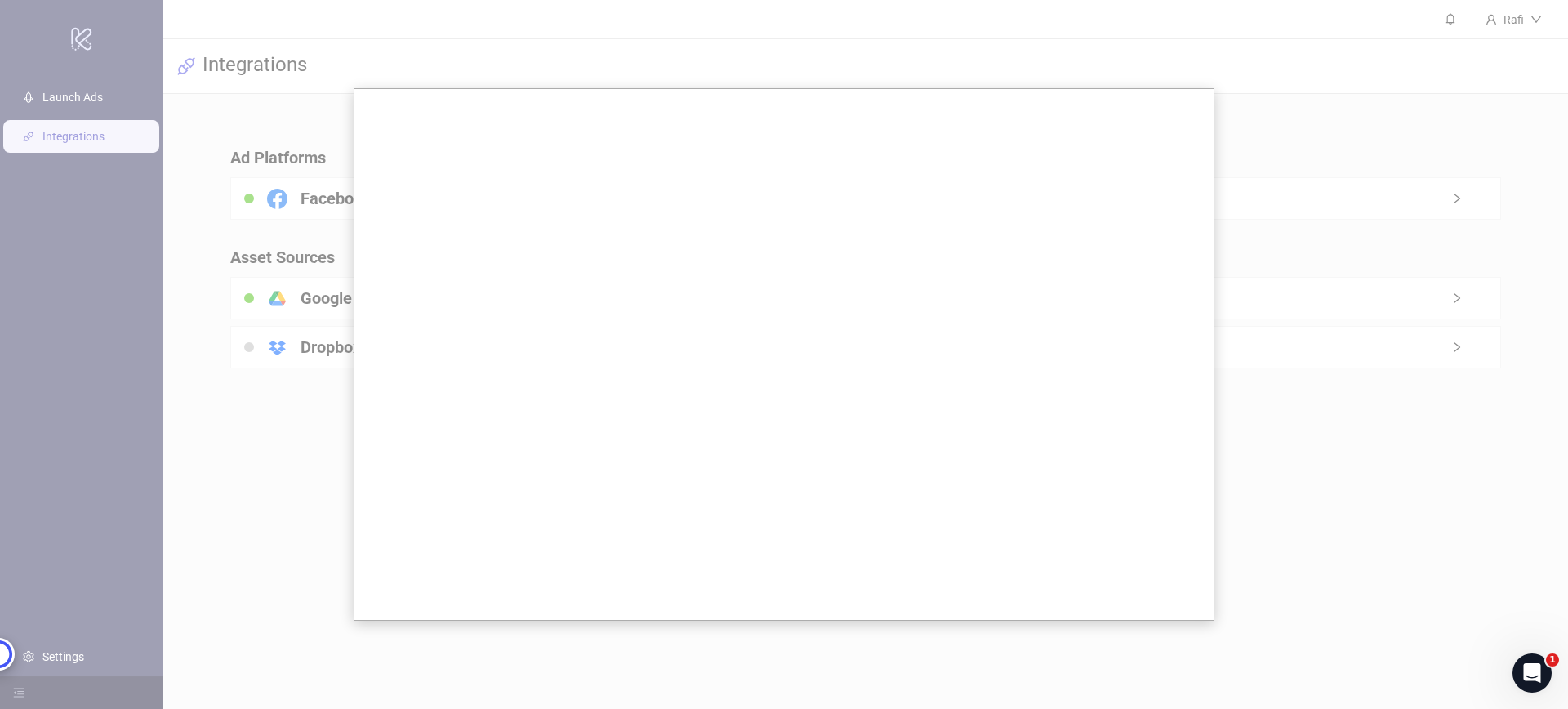
click at [187, 170] on div at bounding box center [784, 354] width 1568 height 709
click at [1417, 262] on div at bounding box center [784, 354] width 1568 height 709
click at [1389, 123] on div at bounding box center [784, 354] width 1568 height 709
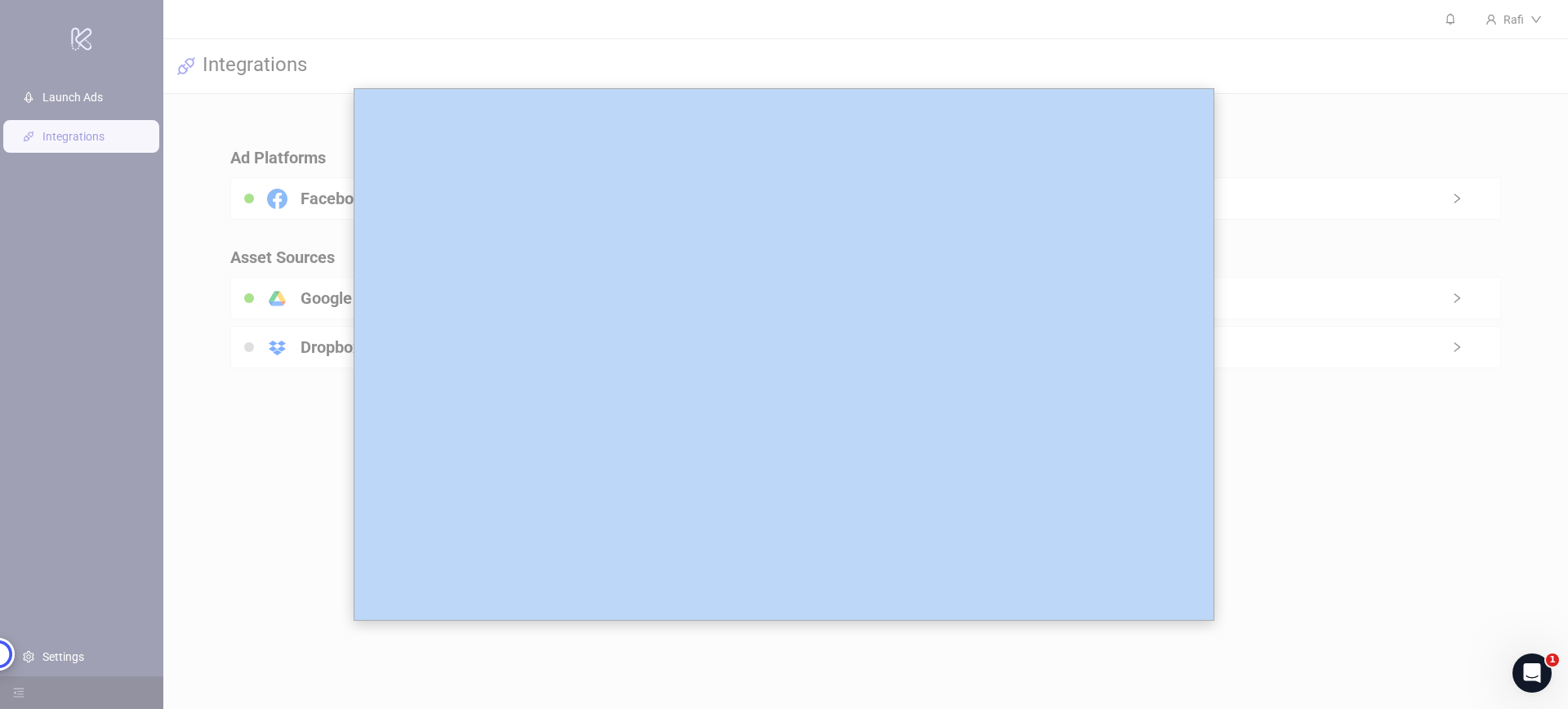
click at [1389, 123] on div at bounding box center [784, 354] width 1568 height 709
drag, startPoint x: 1389, startPoint y: 123, endPoint x: 1372, endPoint y: 118, distance: 17.7
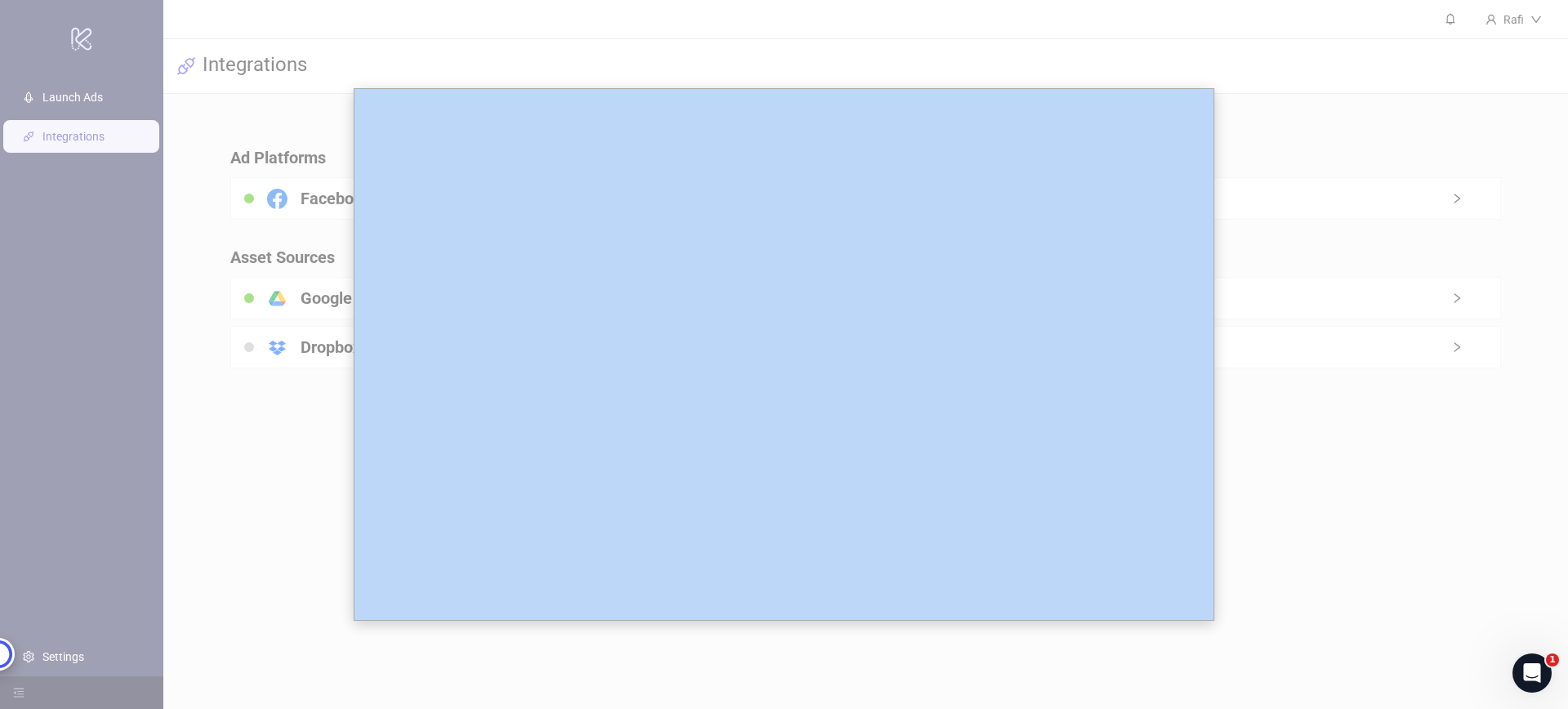
click at [1372, 118] on div at bounding box center [784, 354] width 1568 height 709
